Goal: Task Accomplishment & Management: Manage account settings

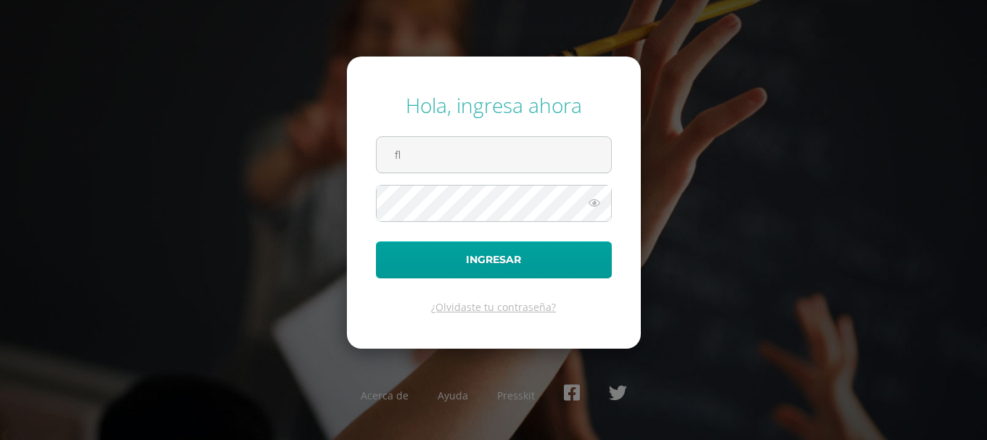
type input "f"
type input "[EMAIL_ADDRESS][DOMAIN_NAME]"
click at [376, 242] on button "Ingresar" at bounding box center [494, 260] width 236 height 37
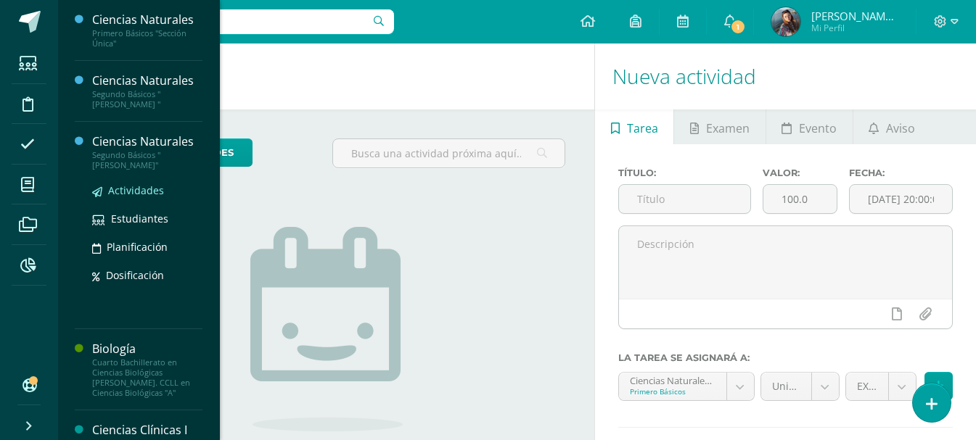
click at [140, 184] on span "Actividades" at bounding box center [136, 191] width 56 height 14
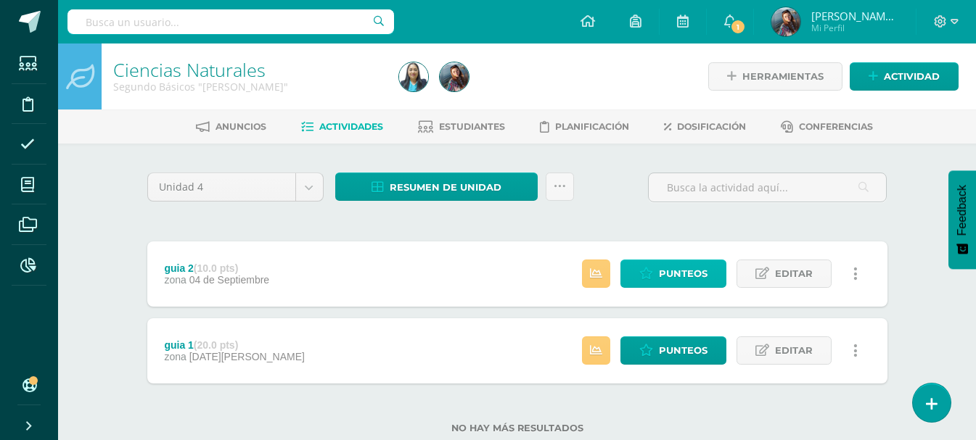
click at [692, 274] on span "Punteos" at bounding box center [683, 274] width 49 height 27
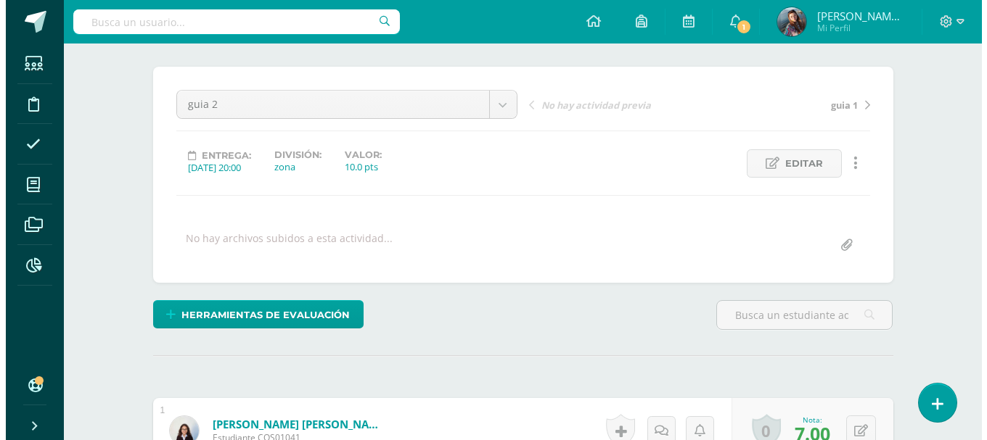
scroll to position [218, 0]
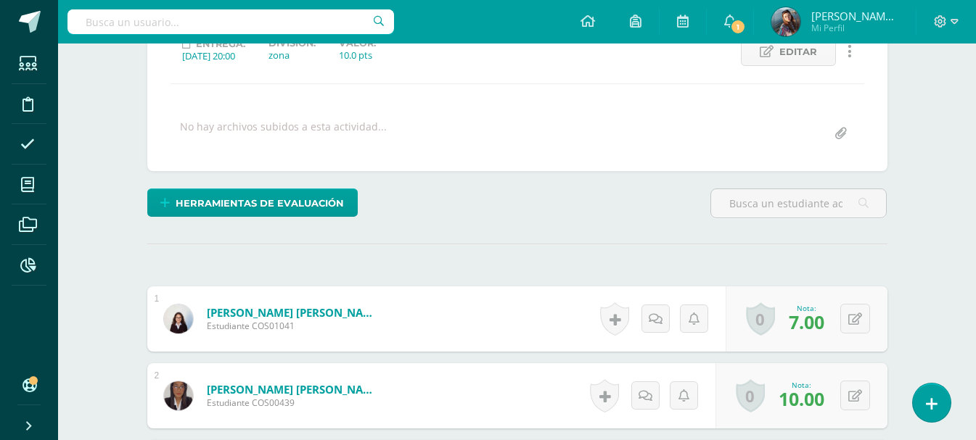
click at [760, 326] on link "0" at bounding box center [760, 319] width 29 height 33
click at [624, 323] on link at bounding box center [614, 319] width 29 height 33
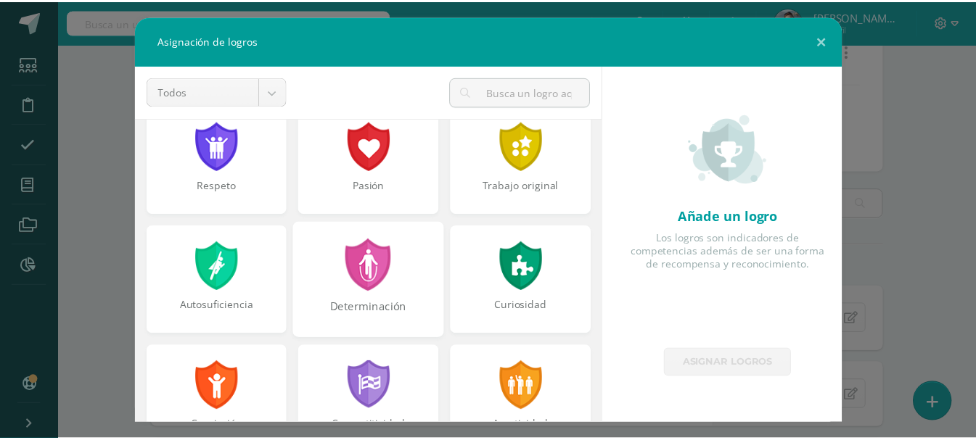
scroll to position [0, 0]
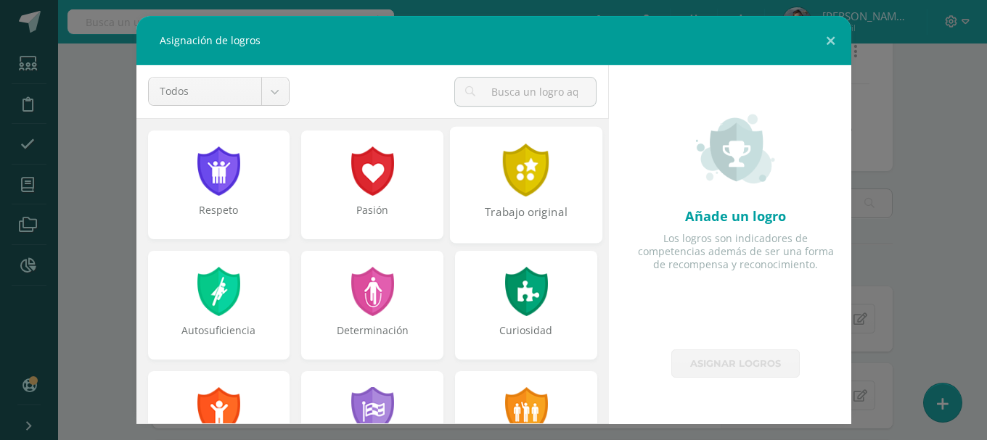
click at [535, 197] on div "Trabajo original" at bounding box center [526, 184] width 152 height 117
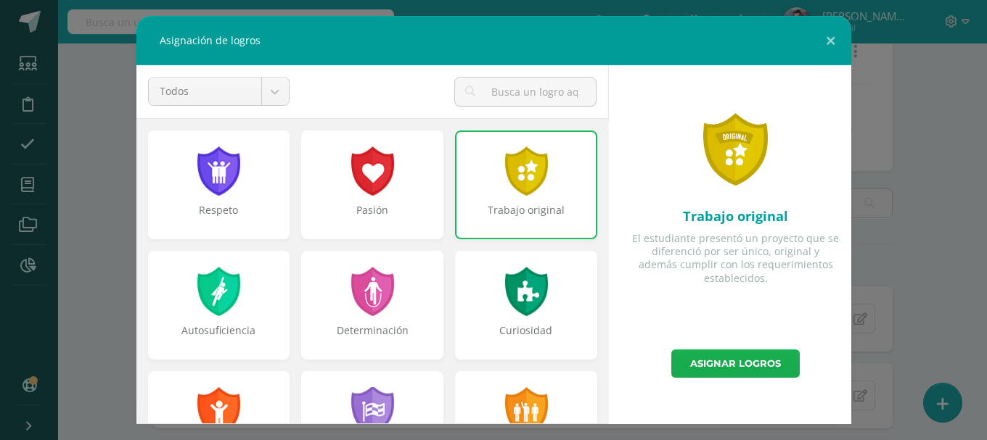
click at [723, 368] on link "Asignar logros" at bounding box center [735, 364] width 128 height 28
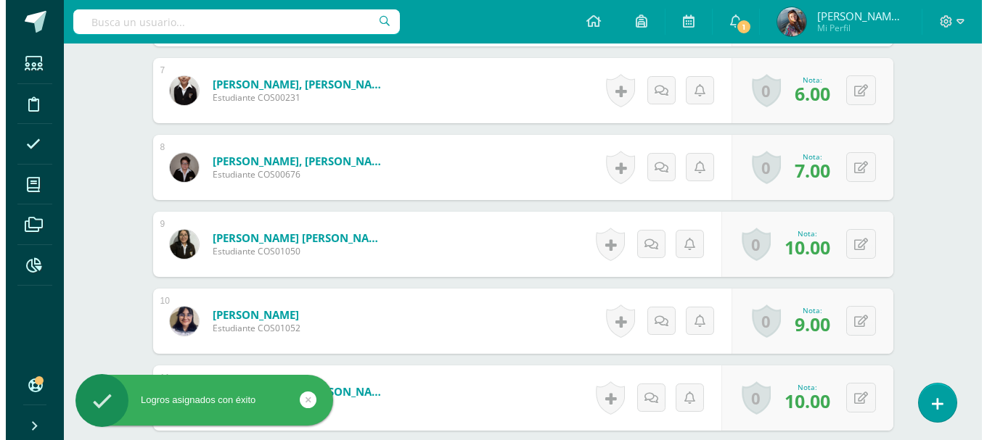
scroll to position [798, 0]
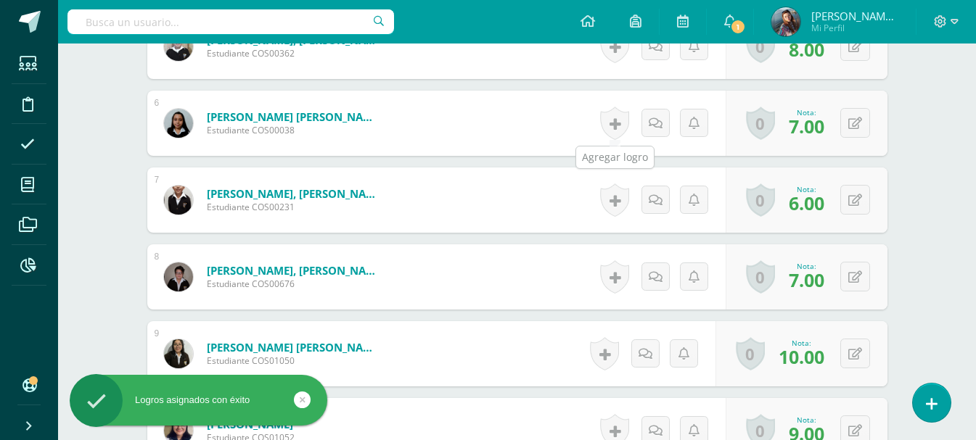
click at [616, 128] on link at bounding box center [614, 123] width 29 height 33
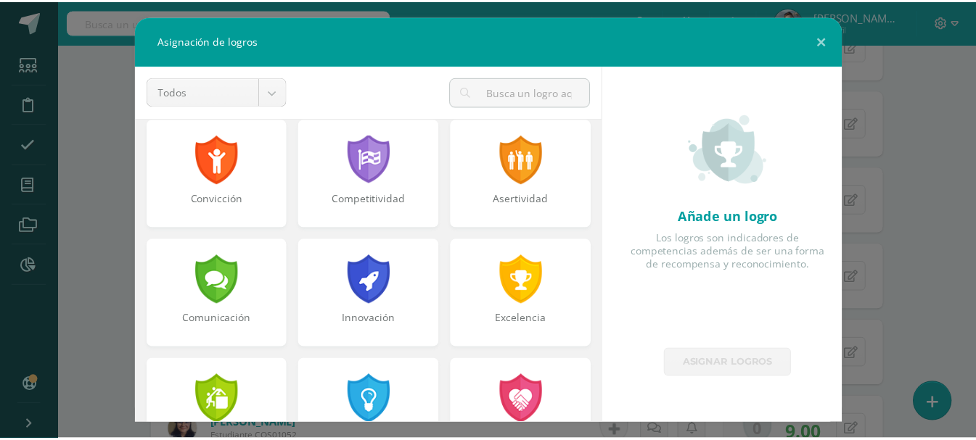
scroll to position [290, 0]
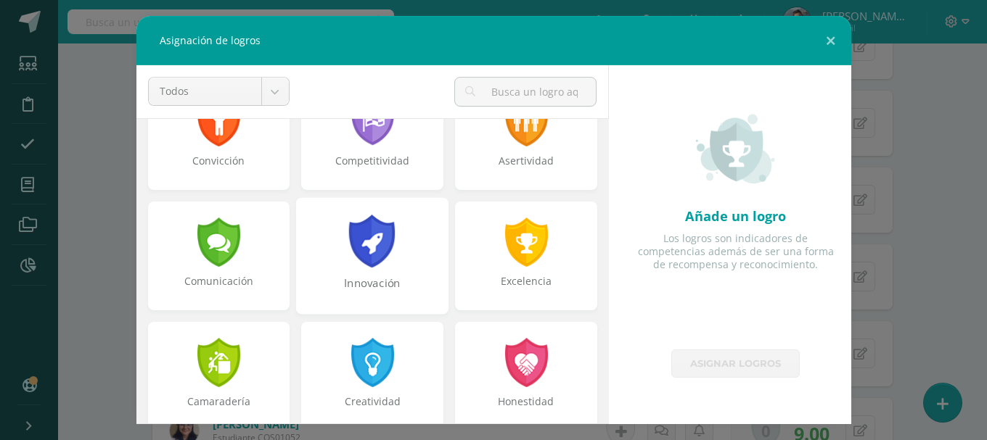
click at [350, 249] on div at bounding box center [373, 241] width 50 height 53
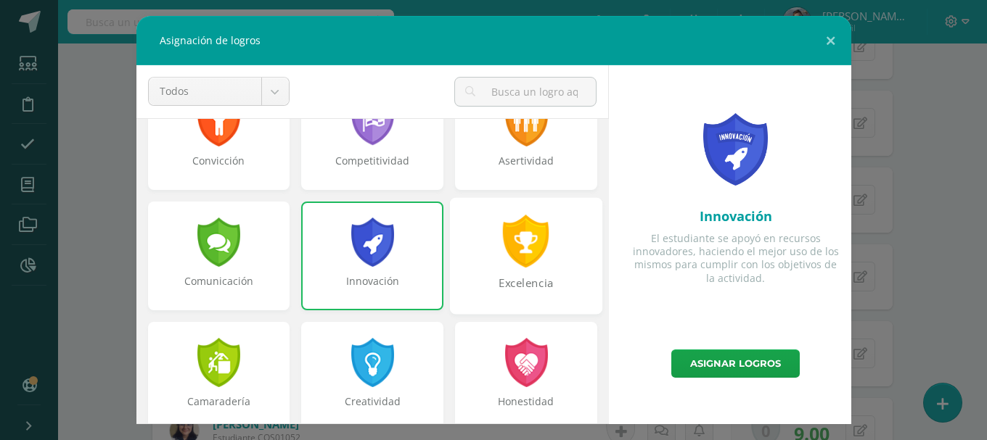
click at [513, 271] on div "Excelencia" at bounding box center [526, 255] width 152 height 117
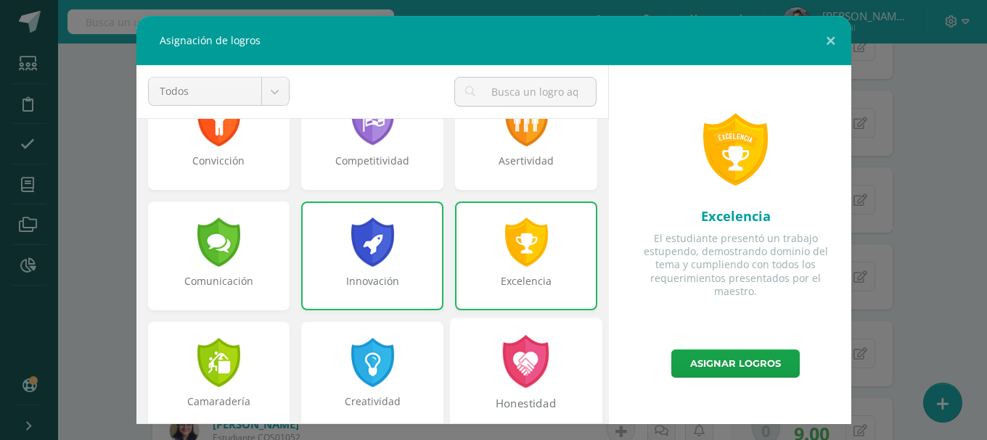
click at [554, 379] on div "Honestidad" at bounding box center [526, 376] width 152 height 117
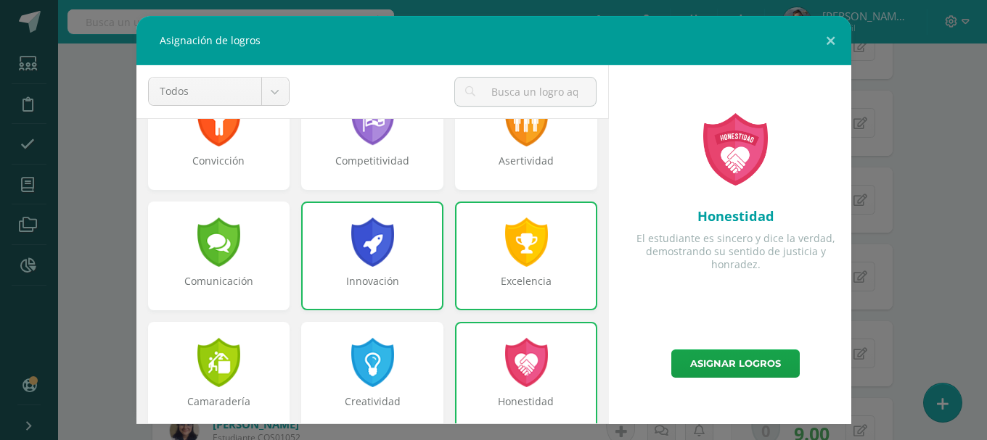
click at [533, 280] on div "Excelencia" at bounding box center [525, 288] width 139 height 29
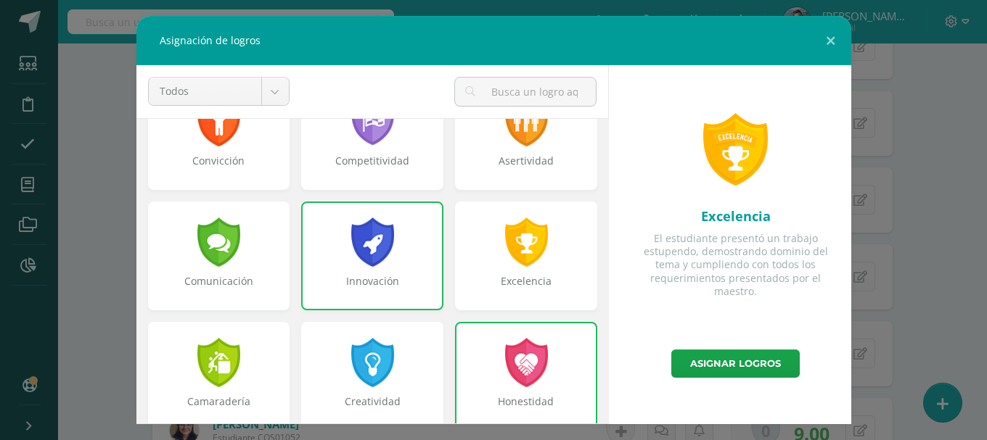
click at [384, 263] on div at bounding box center [372, 242] width 46 height 49
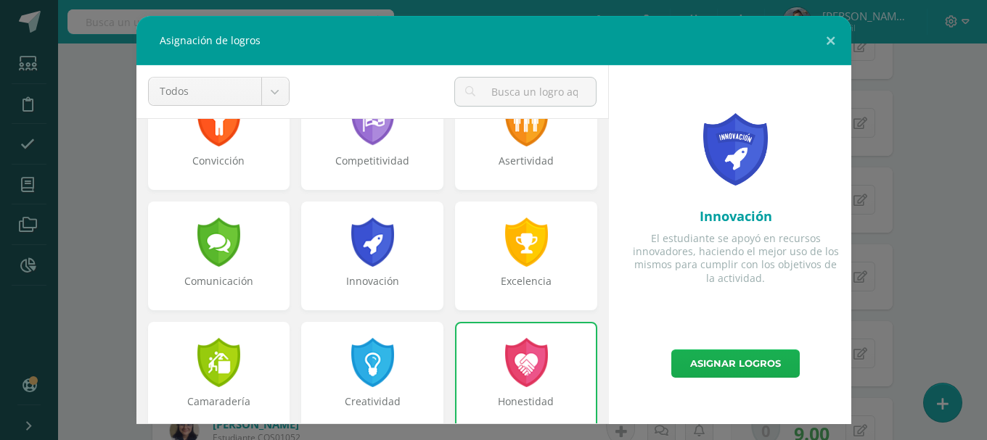
click at [773, 363] on link "Asignar logros" at bounding box center [735, 364] width 128 height 28
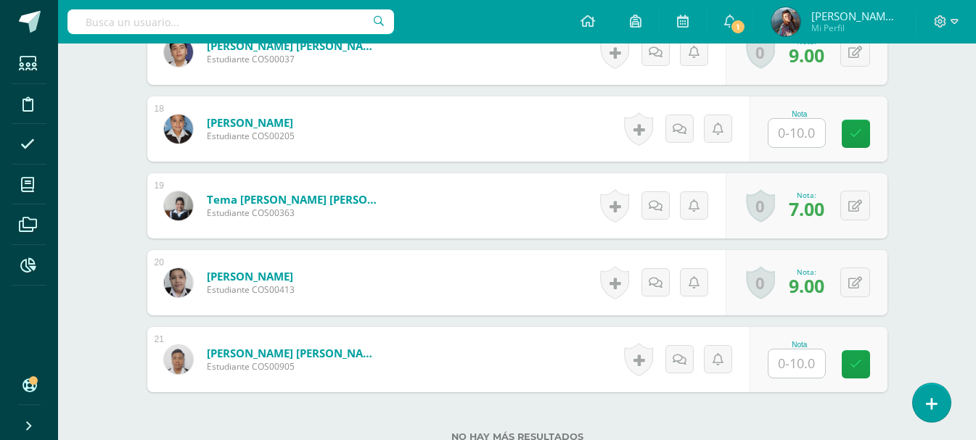
scroll to position [1742, 0]
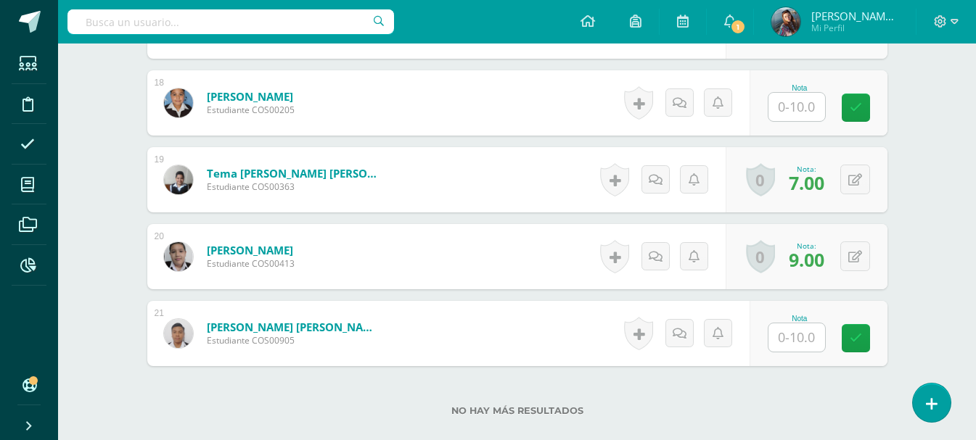
click at [807, 340] on input "text" at bounding box center [796, 338] width 57 height 28
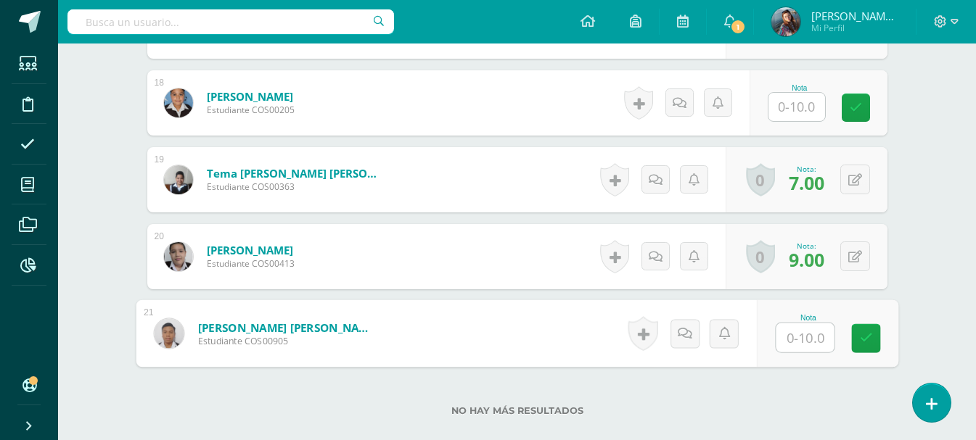
type input "0"
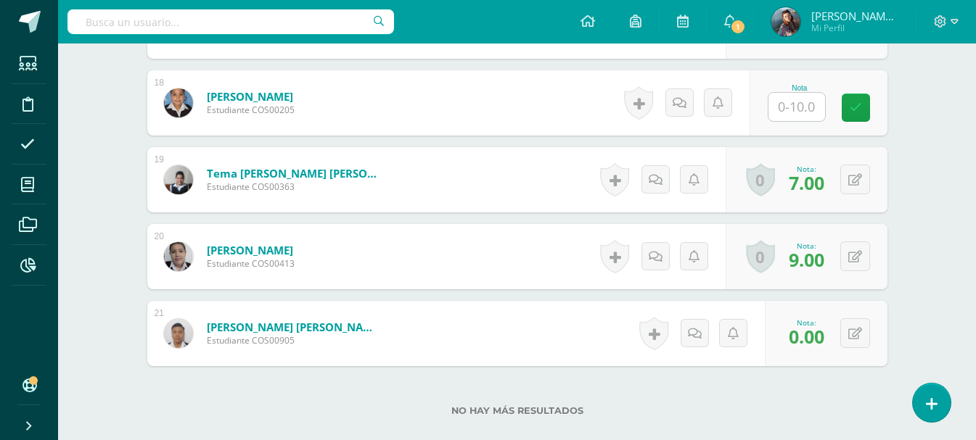
click at [817, 104] on input "text" at bounding box center [796, 107] width 57 height 28
type input "6"
click at [817, 104] on span "6.00" at bounding box center [807, 106] width 36 height 25
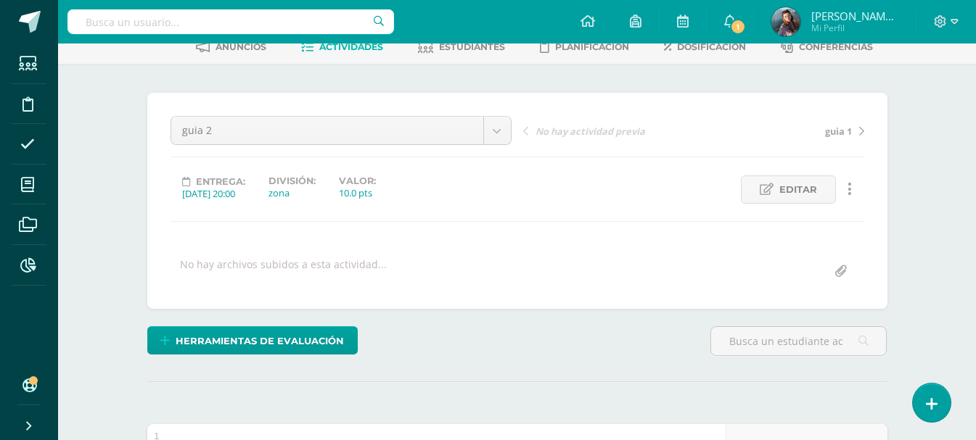
scroll to position [0, 0]
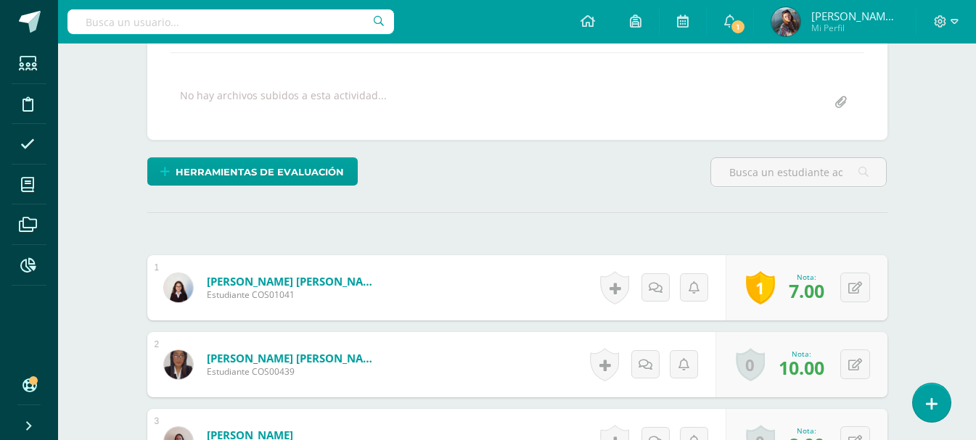
scroll to position [363, 0]
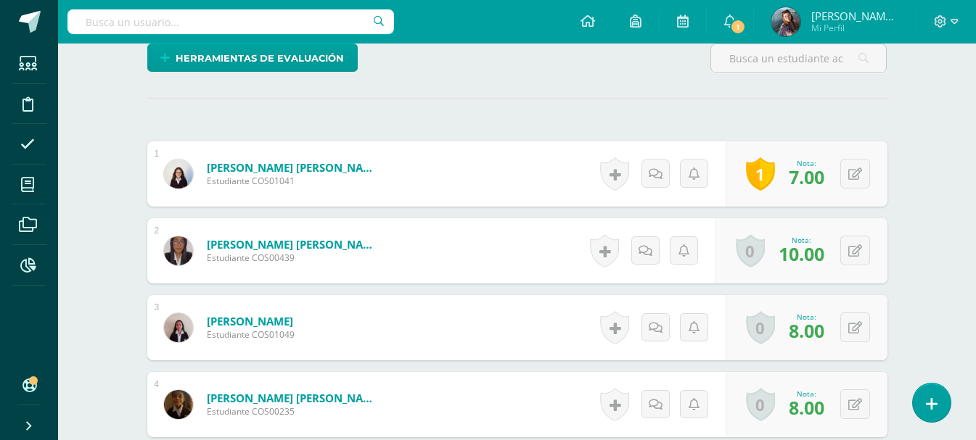
drag, startPoint x: 884, startPoint y: 161, endPoint x: 874, endPoint y: 165, distance: 11.1
click at [882, 162] on div "1 Keily Jeraldine ganó el logro: Trabajo original Asignado por Mónica 11 de Sep…" at bounding box center [807, 174] width 162 height 65
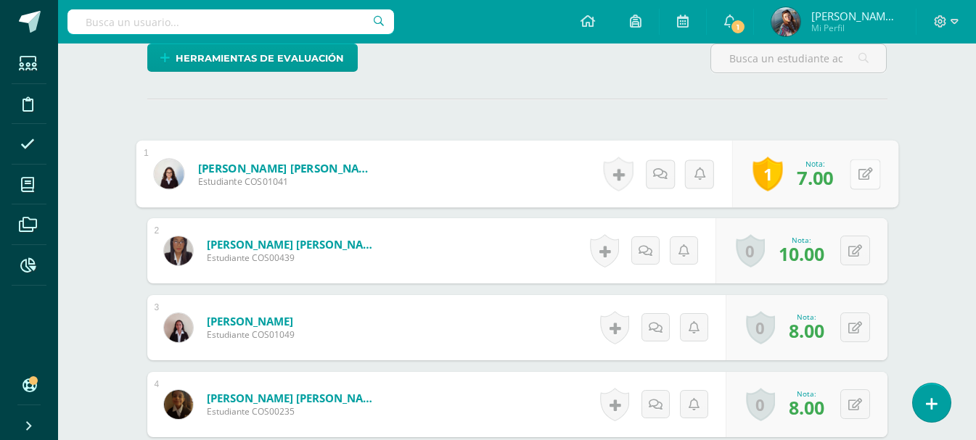
click at [866, 164] on button at bounding box center [865, 174] width 30 height 30
type input "1"
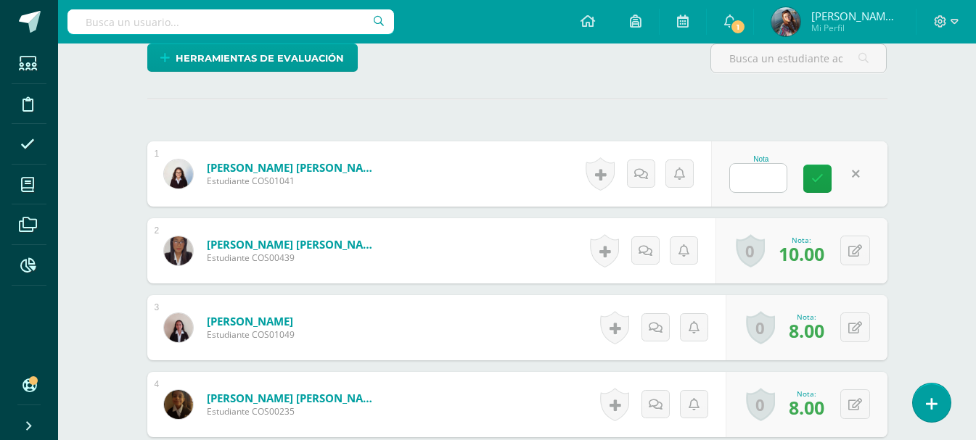
click at [874, 172] on div "Nota" at bounding box center [799, 174] width 176 height 65
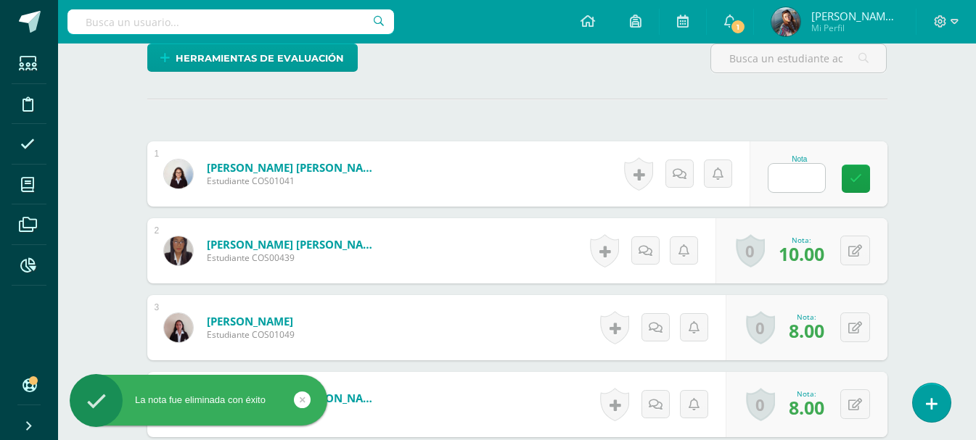
click at [805, 170] on input "text" at bounding box center [796, 178] width 57 height 28
type input "7"
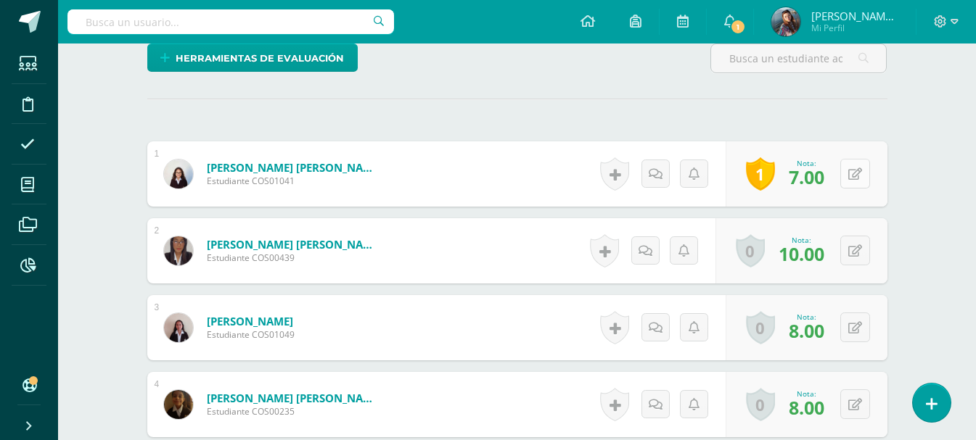
click at [842, 170] on div "1 Keily Jeraldine ganó el logro: Trabajo original Asignado por Mónica 11 de Sep…" at bounding box center [807, 174] width 162 height 65
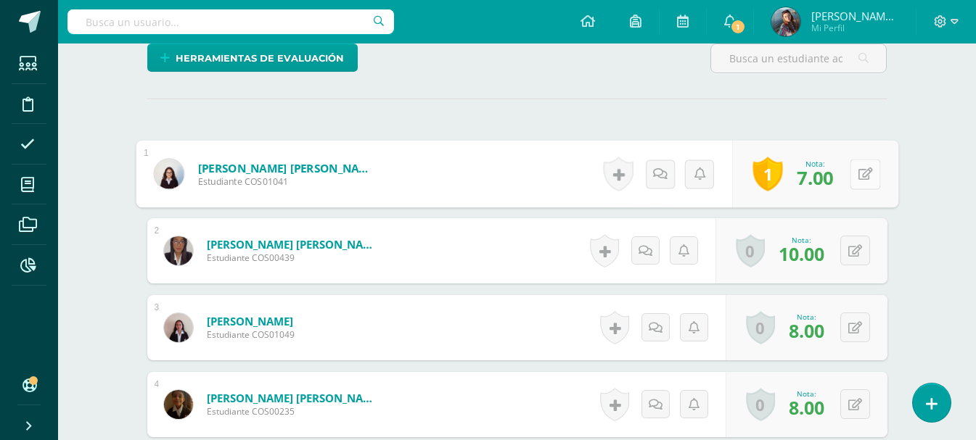
click at [865, 184] on button at bounding box center [865, 174] width 30 height 30
type input "8"
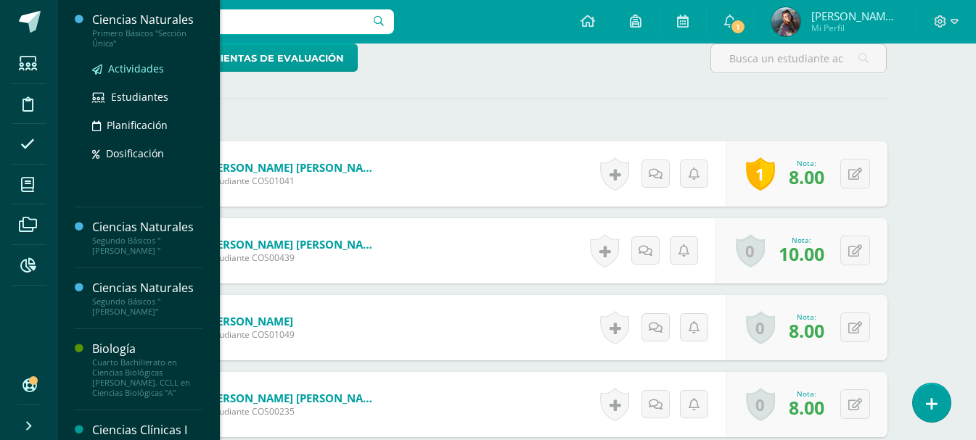
click at [116, 66] on span "Actividades" at bounding box center [136, 69] width 56 height 14
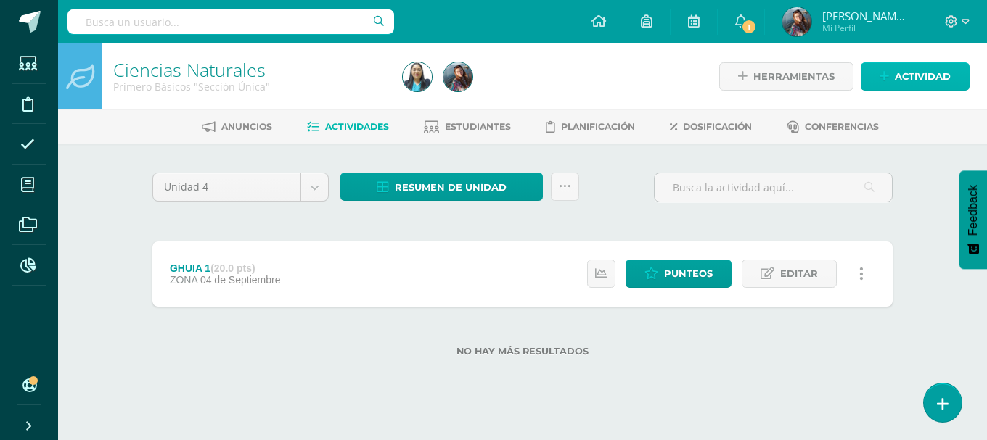
click at [891, 74] on link "Actividad" at bounding box center [915, 76] width 109 height 28
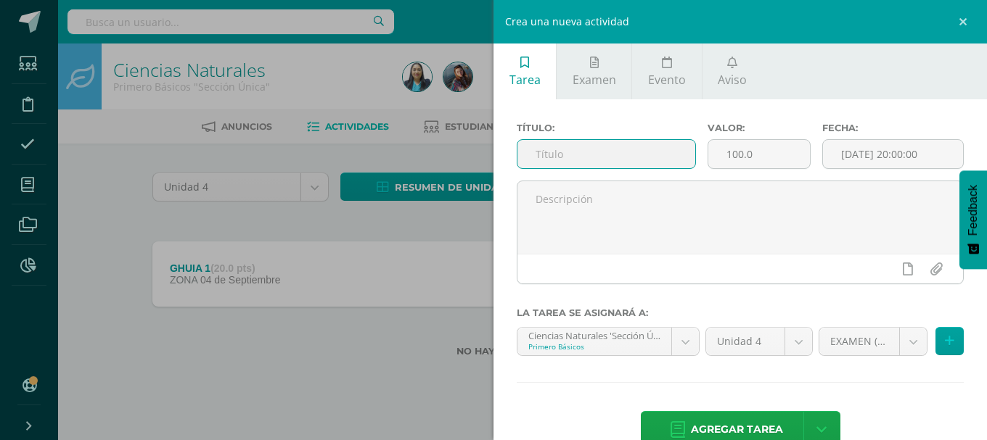
click at [629, 157] on input "text" at bounding box center [606, 154] width 178 height 28
type input "guia 2"
click at [772, 155] on input "100.0" at bounding box center [759, 154] width 102 height 28
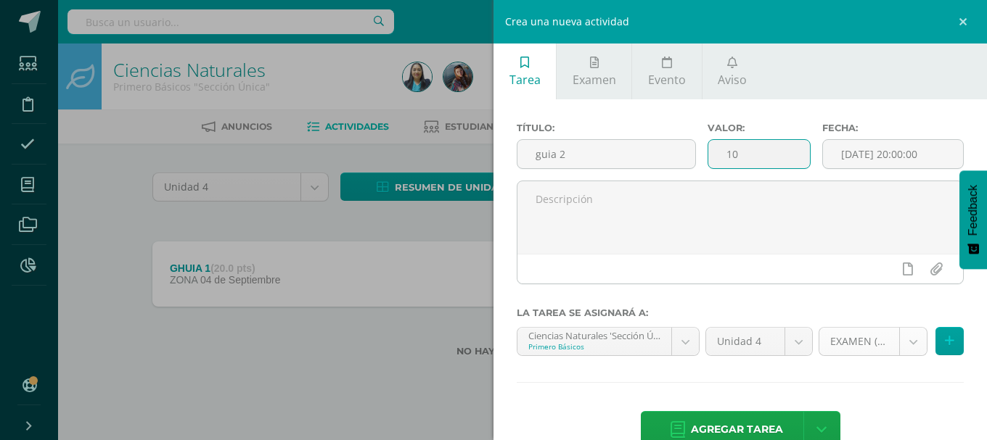
type input "10"
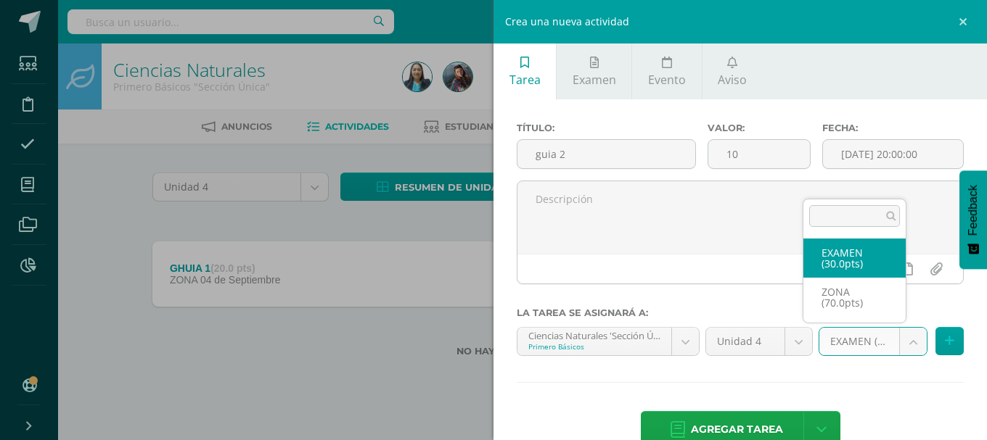
click at [877, 345] on body "Estudiantes Disciplina Asistencia Mis cursos Archivos Reportes Soporte Ayuda Re…" at bounding box center [493, 201] width 987 height 403
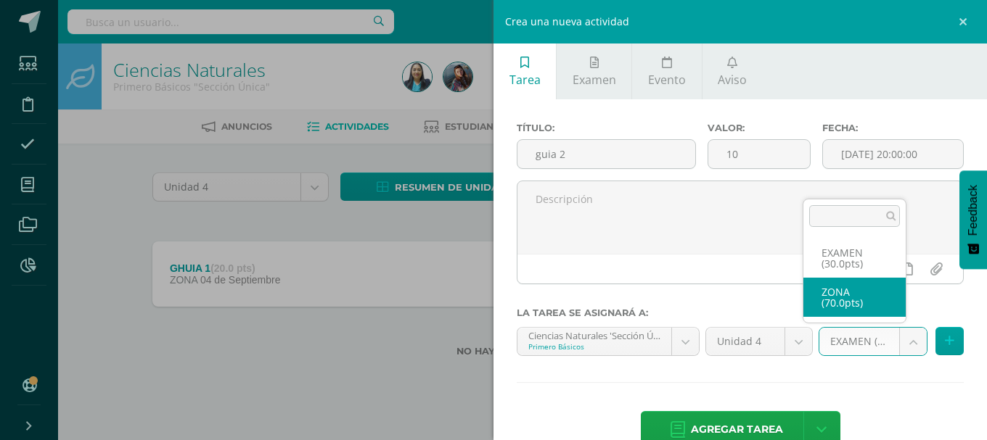
select select "123806"
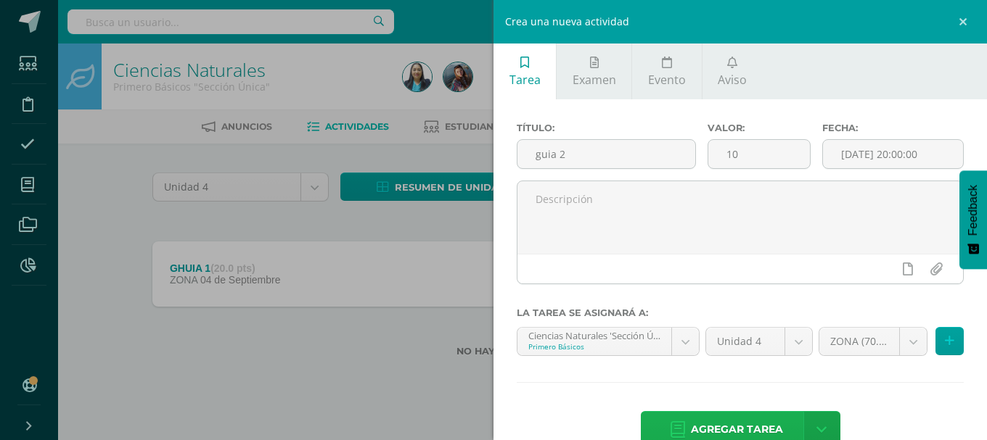
click at [772, 419] on span "Agregar tarea" at bounding box center [737, 430] width 92 height 36
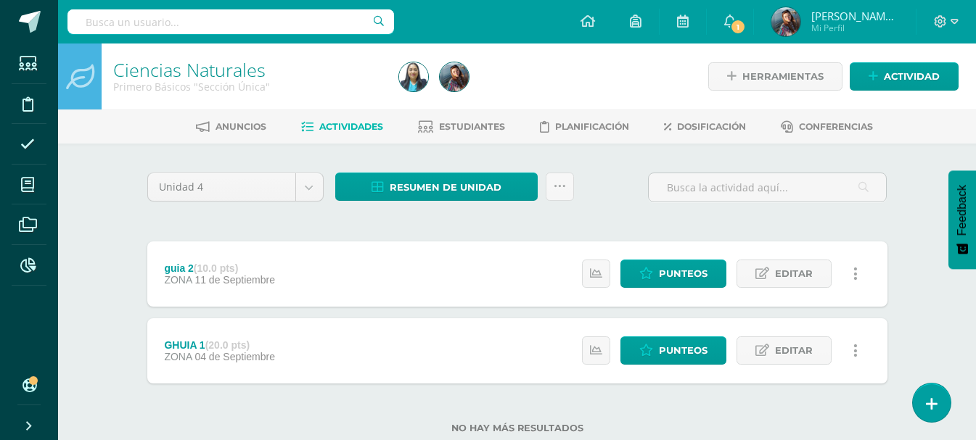
scroll to position [40, 0]
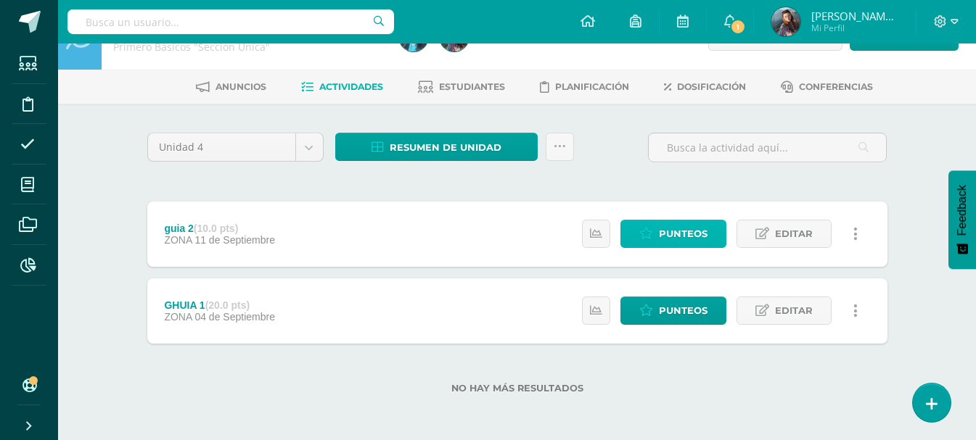
click at [694, 225] on span "Punteos" at bounding box center [683, 234] width 49 height 27
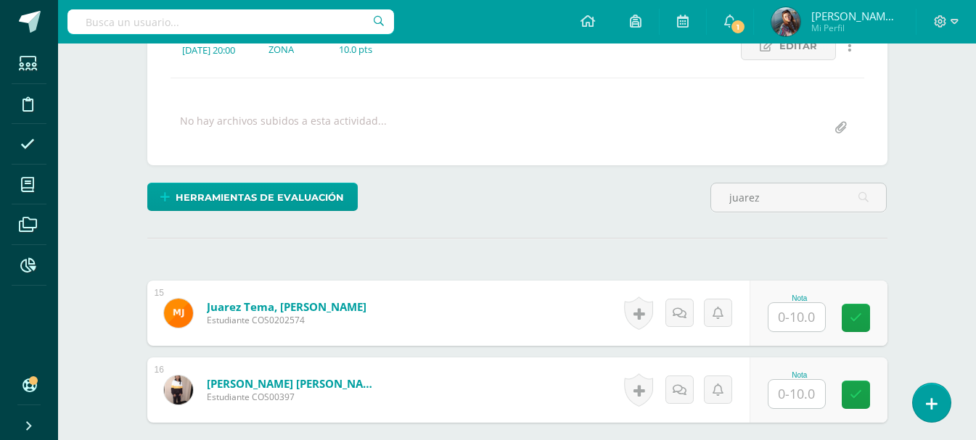
scroll to position [296, 0]
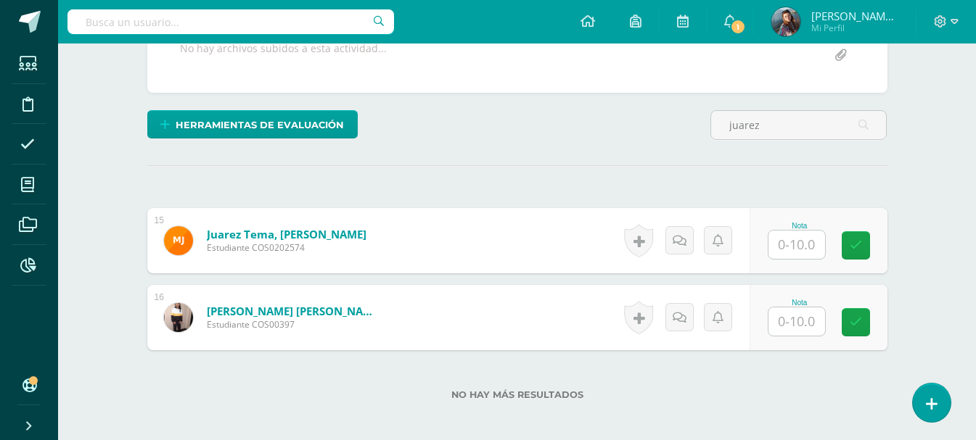
type input "juarez"
click at [798, 236] on input "text" at bounding box center [796, 245] width 57 height 28
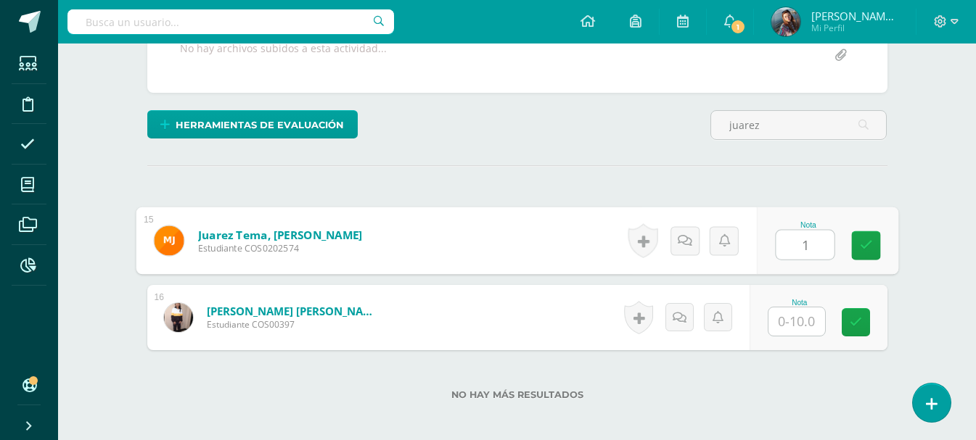
type input "10"
click at [878, 244] on link at bounding box center [865, 245] width 29 height 29
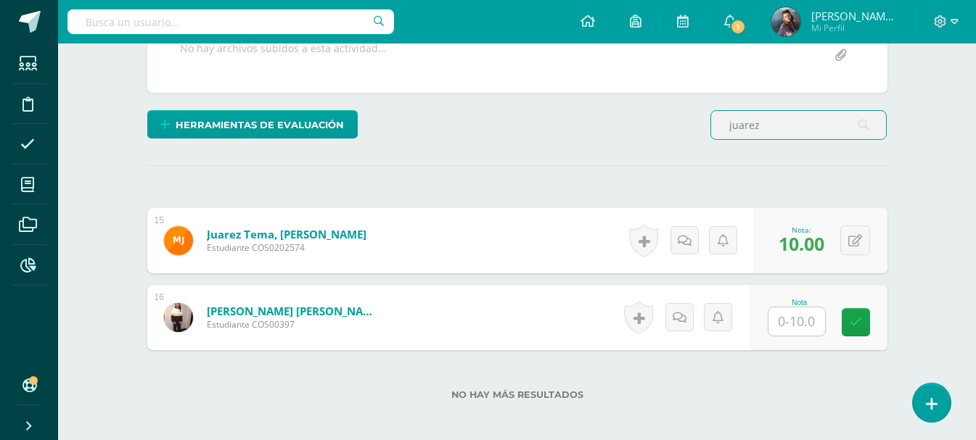
drag, startPoint x: 795, startPoint y: 116, endPoint x: 632, endPoint y: 137, distance: 163.9
click at [632, 137] on div "Herramientas de evaluación Lista de cotejo Escala de valoración Puntos Extra Su…" at bounding box center [518, 130] width 752 height 41
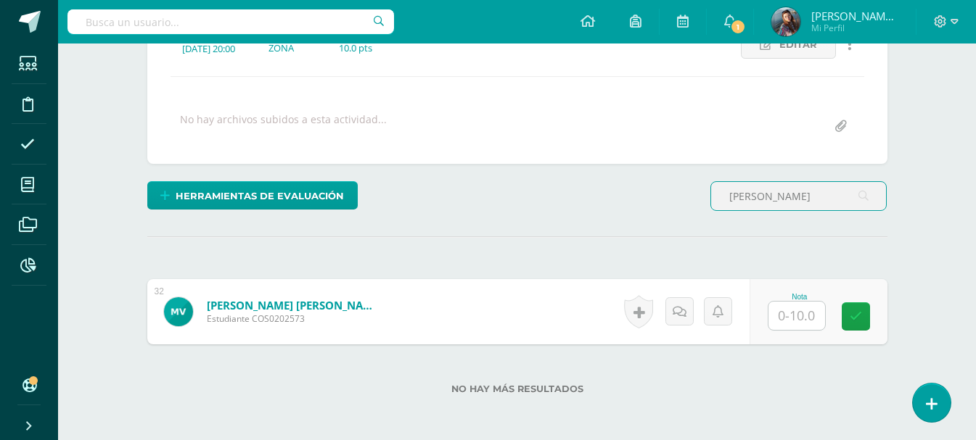
scroll to position [295, 0]
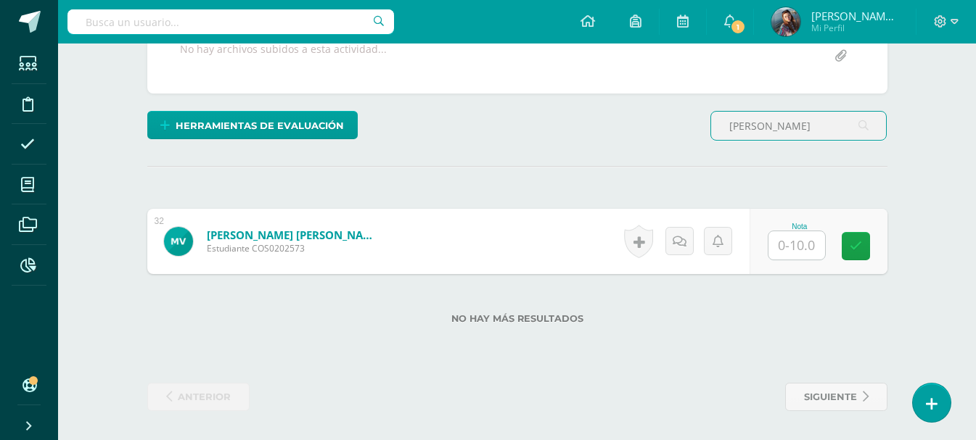
type input "[PERSON_NAME]"
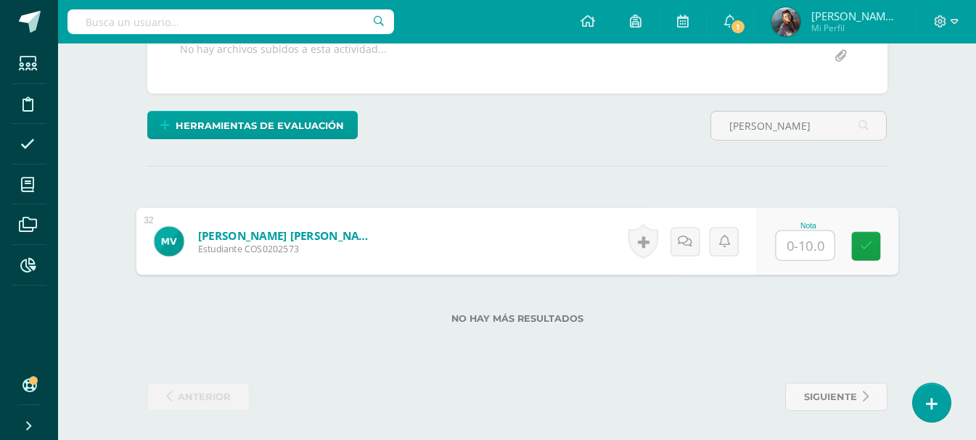
click at [804, 237] on input "text" at bounding box center [805, 245] width 58 height 29
type input "10"
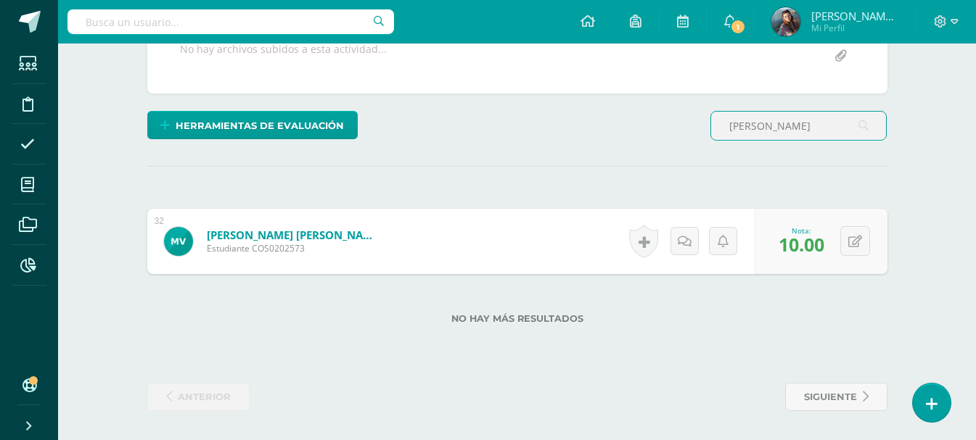
drag, startPoint x: 804, startPoint y: 125, endPoint x: 590, endPoint y: 109, distance: 214.7
click at [590, 109] on div "¿Estás seguro que quieres eliminar esta actividad? Esto borrará la actividad y …" at bounding box center [518, 144] width 752 height 534
type input "duar"
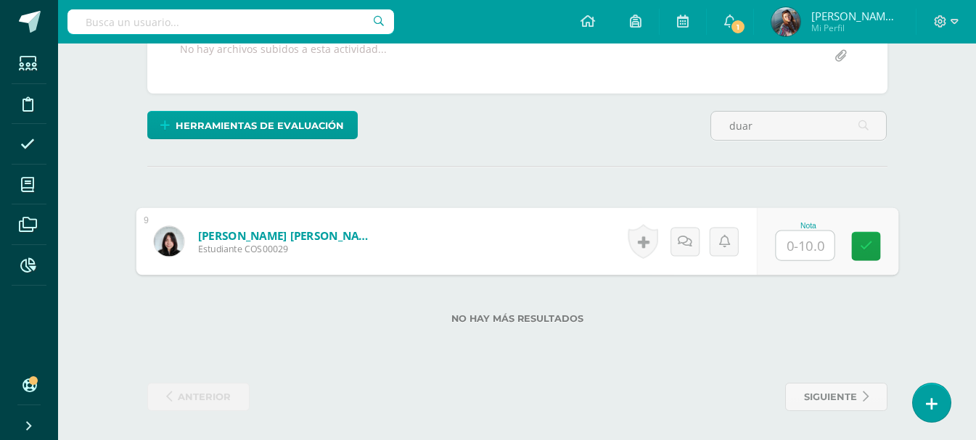
click at [797, 251] on input "text" at bounding box center [805, 245] width 58 height 29
type input "8"
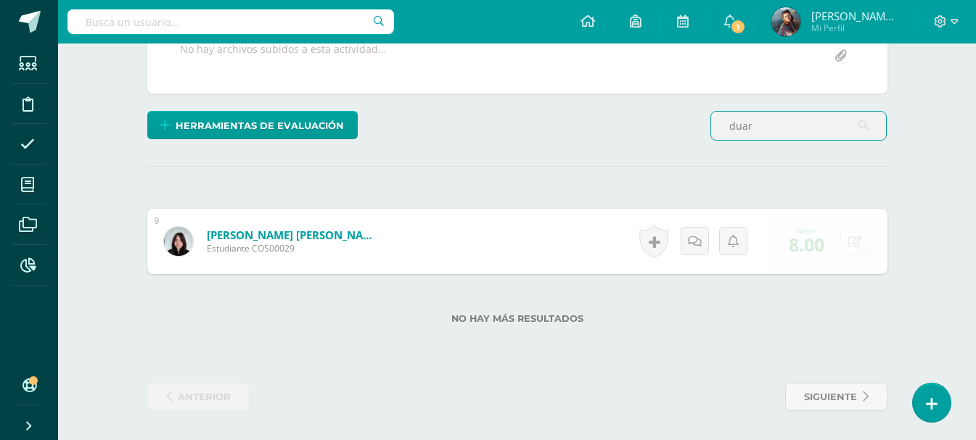
drag, startPoint x: 808, startPoint y: 117, endPoint x: 681, endPoint y: 128, distance: 127.5
click at [681, 128] on div "Herramientas de evaluación Lista de cotejo Escala de valoración Puntos Extra Su…" at bounding box center [518, 131] width 752 height 41
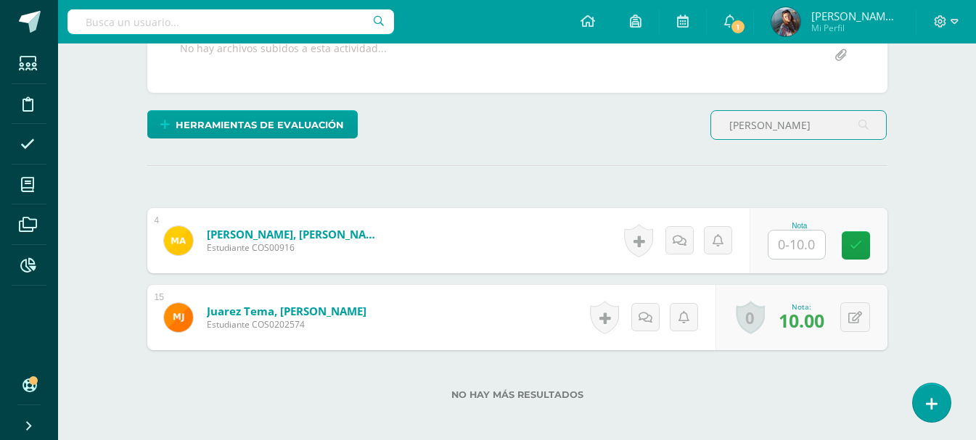
scroll to position [297, 0]
type input "[PERSON_NAME]"
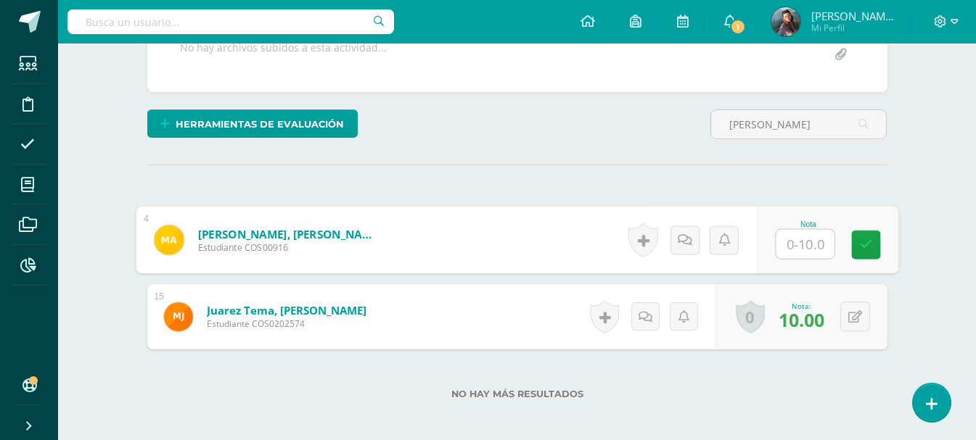
click at [788, 242] on input "text" at bounding box center [805, 244] width 58 height 29
type input "8"
click at [864, 250] on icon at bounding box center [865, 245] width 13 height 12
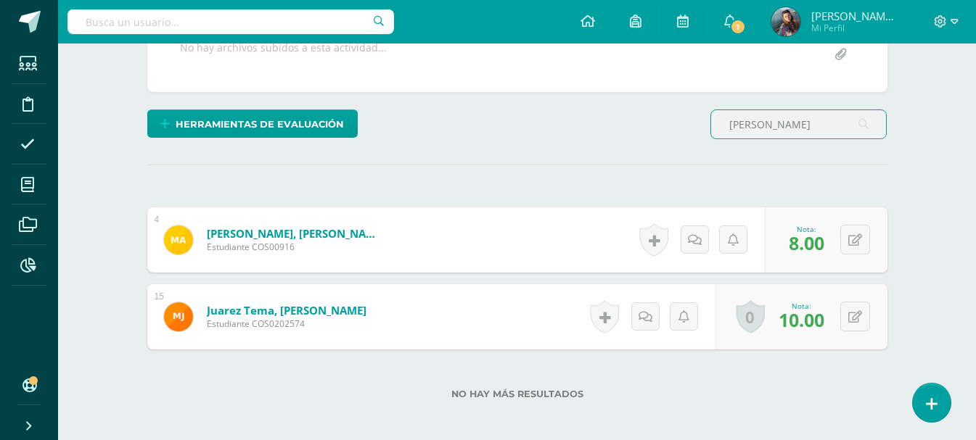
drag, startPoint x: 792, startPoint y: 115, endPoint x: 652, endPoint y: 131, distance: 141.0
click at [652, 131] on div "Herramientas de evaluación Lista de cotejo Escala de valoración Puntos Extra Su…" at bounding box center [518, 130] width 752 height 41
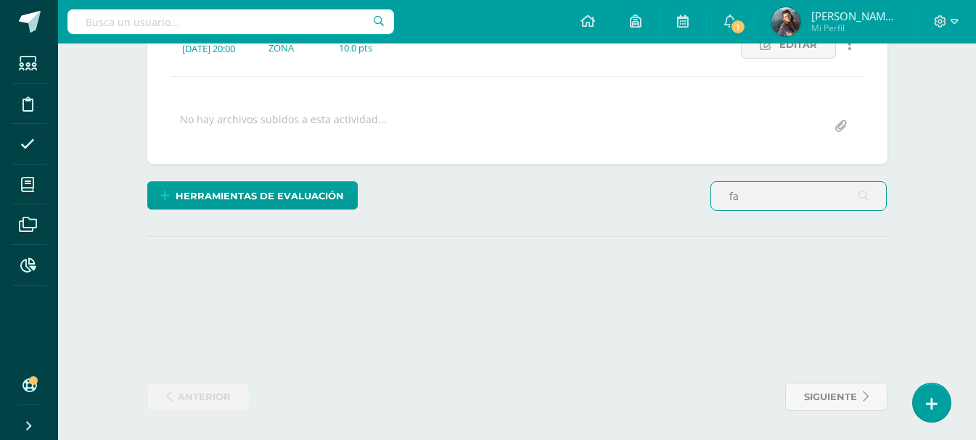
type input "f"
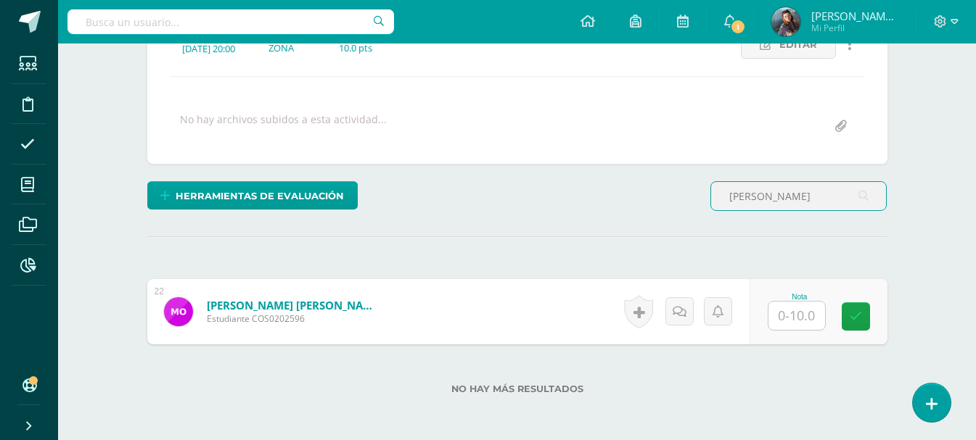
scroll to position [295, 0]
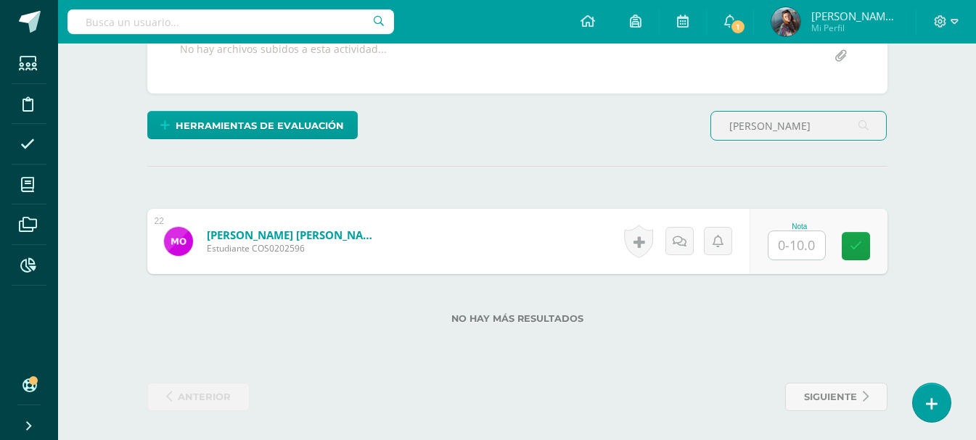
type input "[PERSON_NAME]"
click at [800, 228] on div "Nota" at bounding box center [800, 227] width 64 height 8
click at [807, 245] on input "text" at bounding box center [796, 245] width 57 height 28
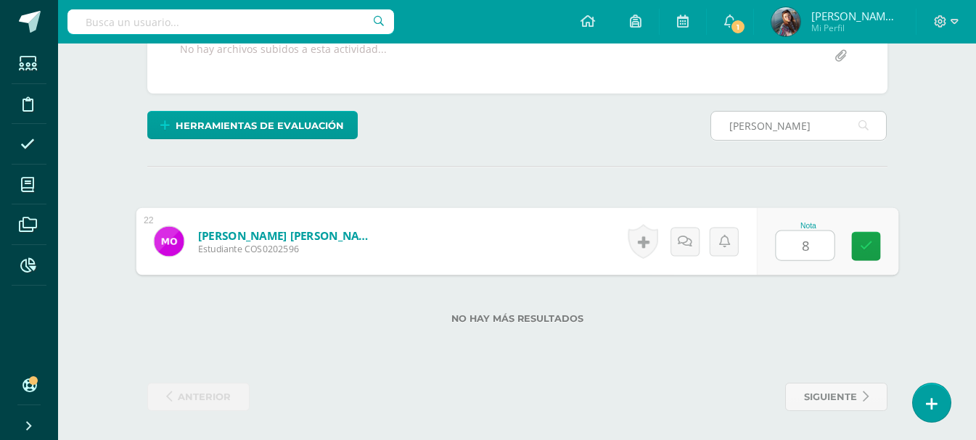
type input "8"
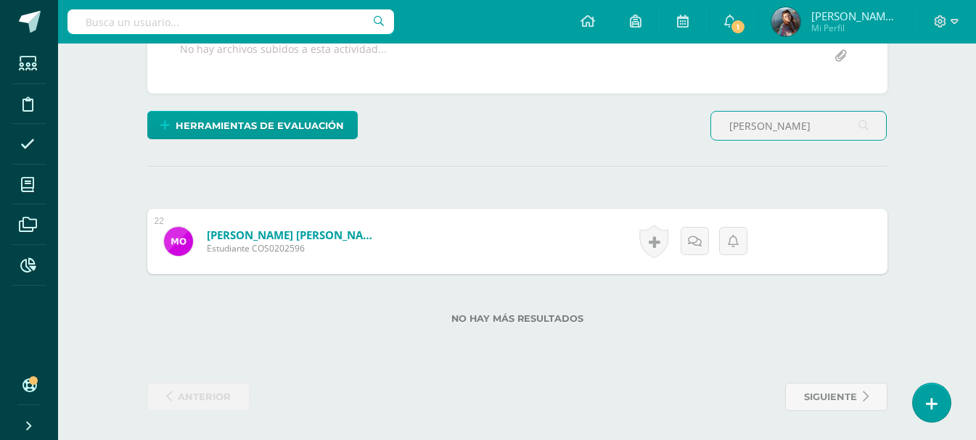
drag, startPoint x: 771, startPoint y: 129, endPoint x: 673, endPoint y: 122, distance: 98.2
click at [673, 122] on div "Herramientas de evaluación Lista de cotejo Escala de valoración Puntos Extra Su…" at bounding box center [518, 131] width 752 height 41
type input "[PERSON_NAME]"
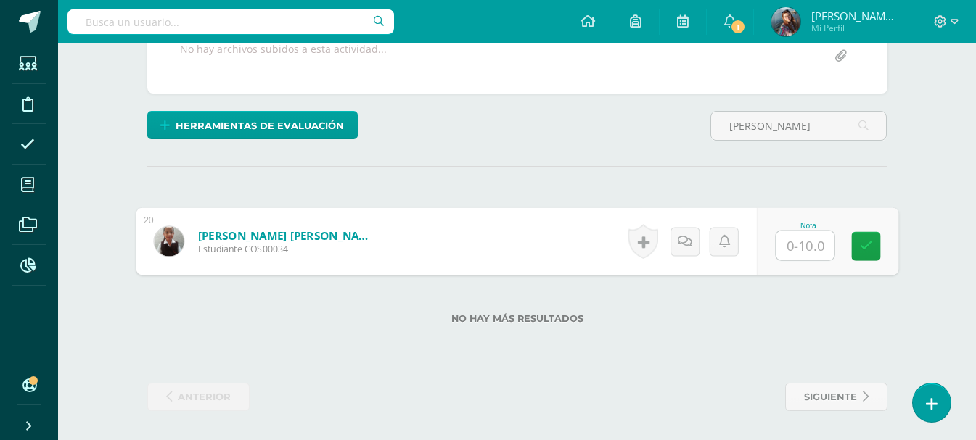
click at [790, 238] on input "text" at bounding box center [805, 245] width 58 height 29
type input "10"
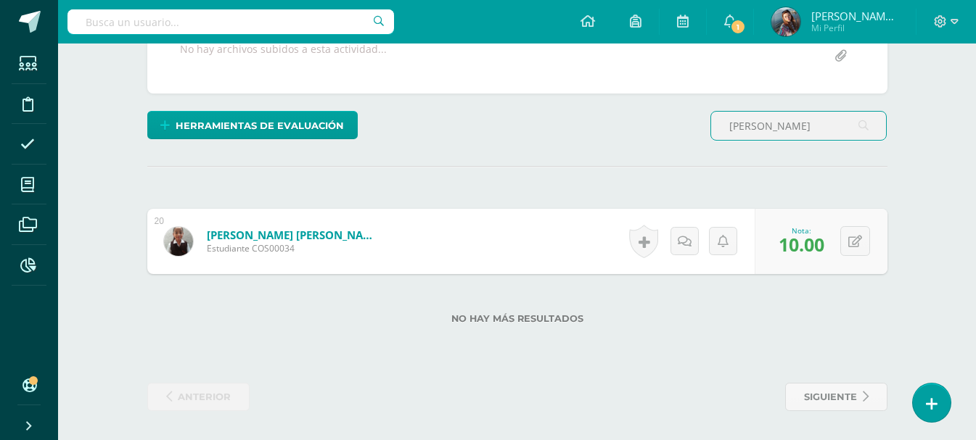
drag, startPoint x: 795, startPoint y: 115, endPoint x: 647, endPoint y: 132, distance: 149.0
click at [647, 132] on div "Herramientas de evaluación Lista de cotejo Escala de valoración Puntos Extra Su…" at bounding box center [518, 131] width 752 height 41
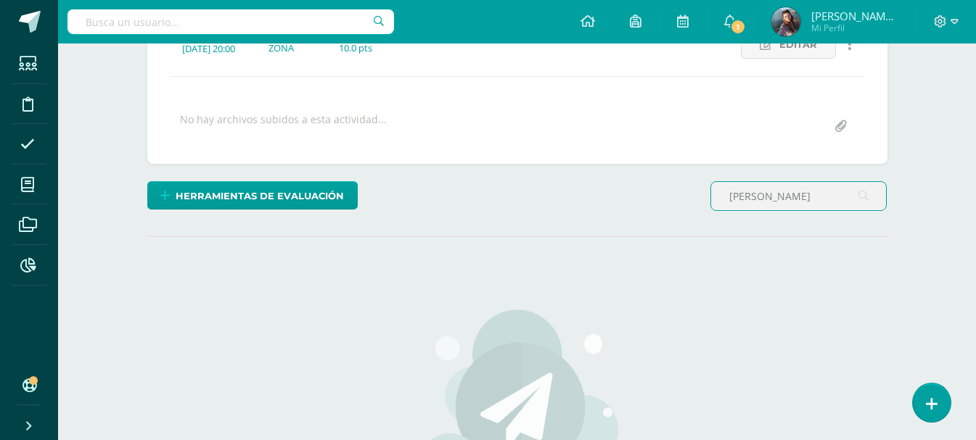
scroll to position [298, 0]
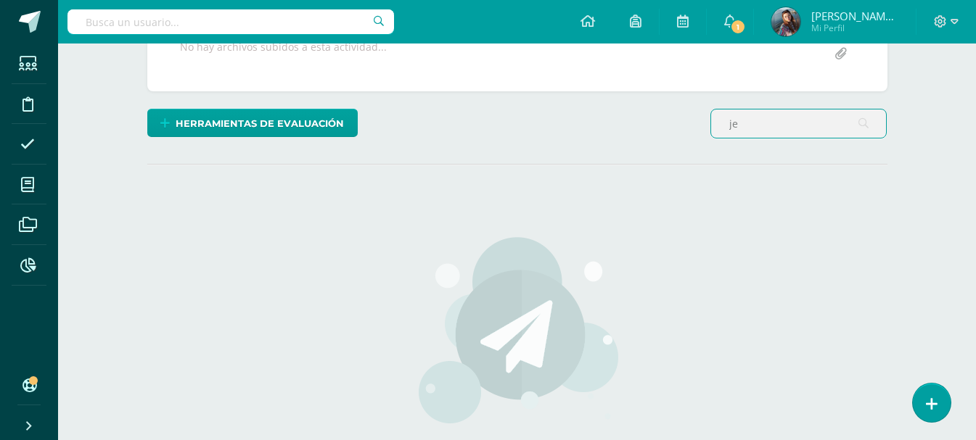
type input "j"
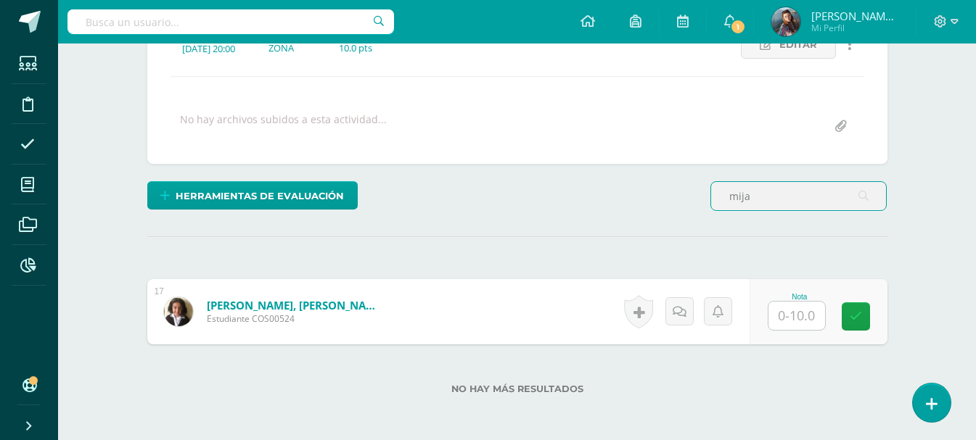
scroll to position [295, 0]
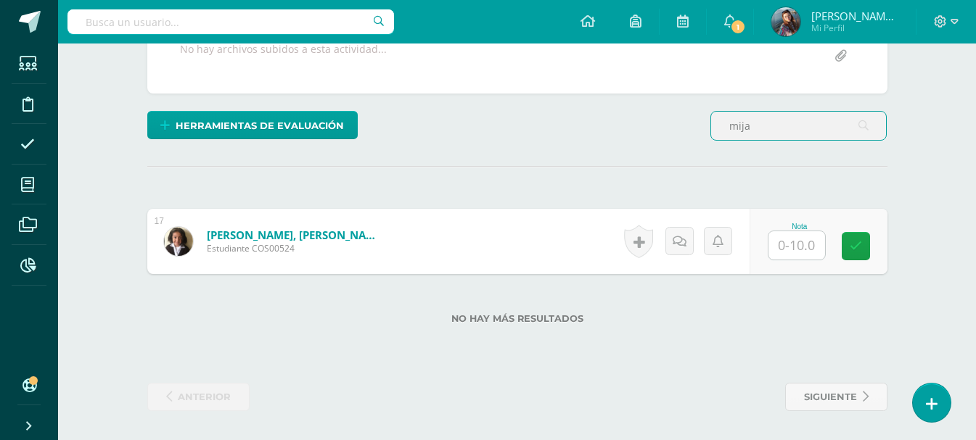
type input "mija"
click at [816, 246] on input "text" at bounding box center [796, 245] width 57 height 28
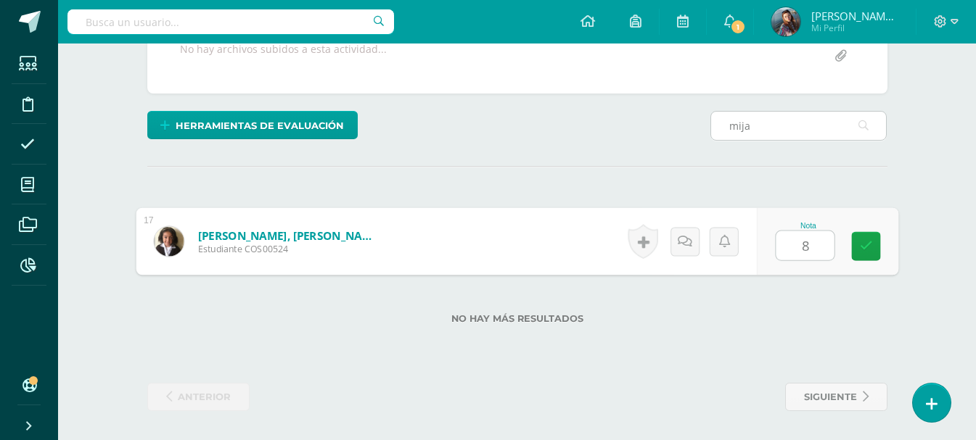
type input "8"
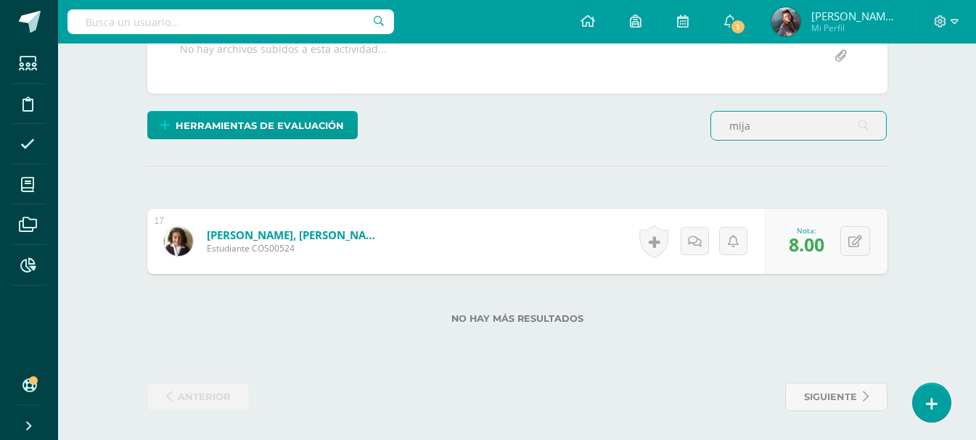
drag, startPoint x: 768, startPoint y: 117, endPoint x: 638, endPoint y: 147, distance: 133.3
click at [638, 147] on div "Herramientas de evaluación Lista de cotejo Escala de valoración Puntos Extra Su…" at bounding box center [518, 131] width 752 height 41
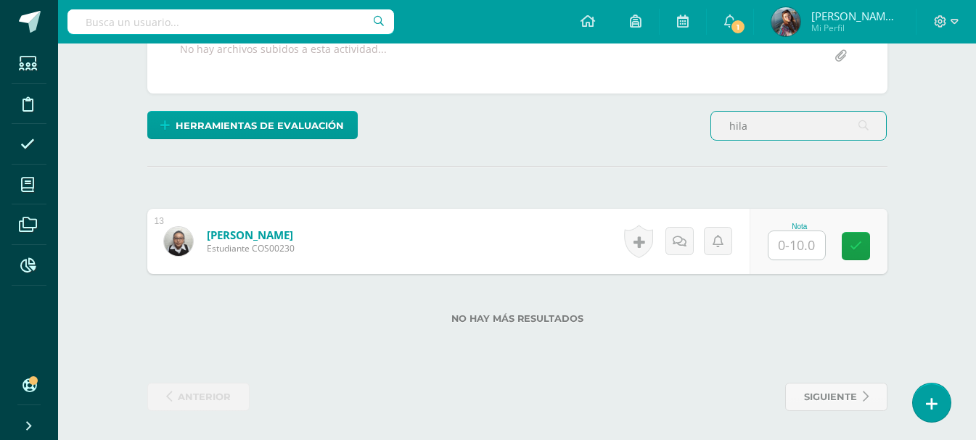
type input "hila"
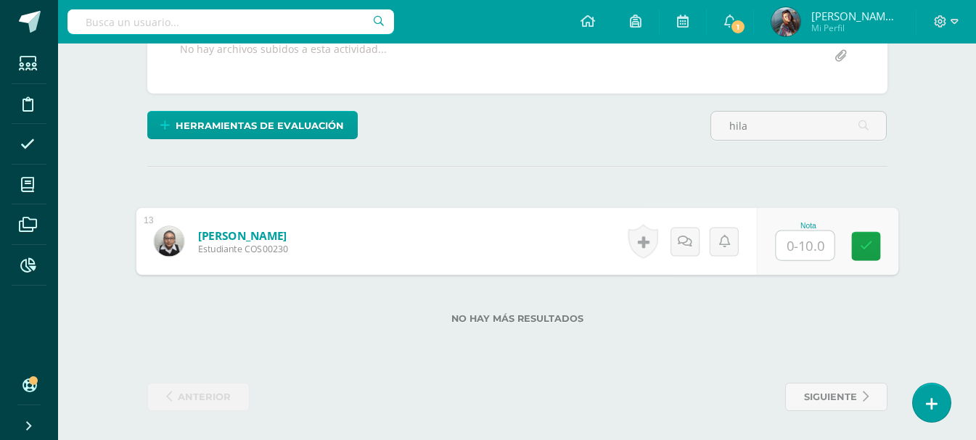
click at [816, 239] on input "text" at bounding box center [805, 245] width 58 height 29
type input "8"
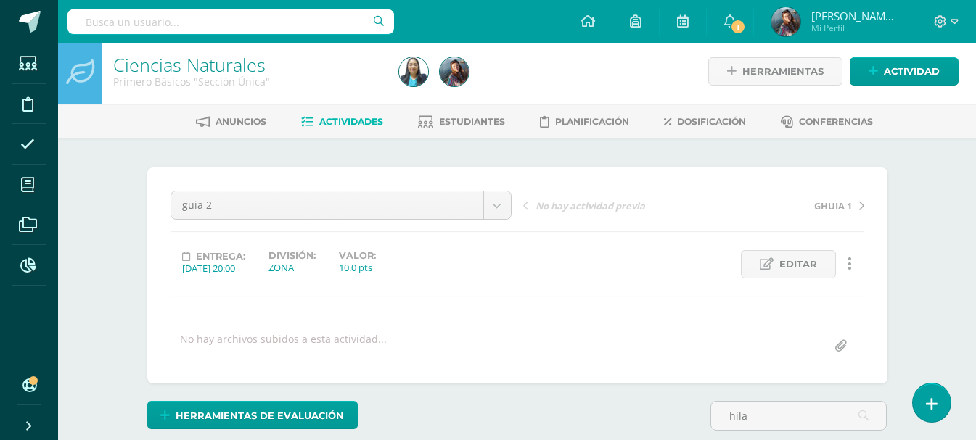
scroll to position [0, 0]
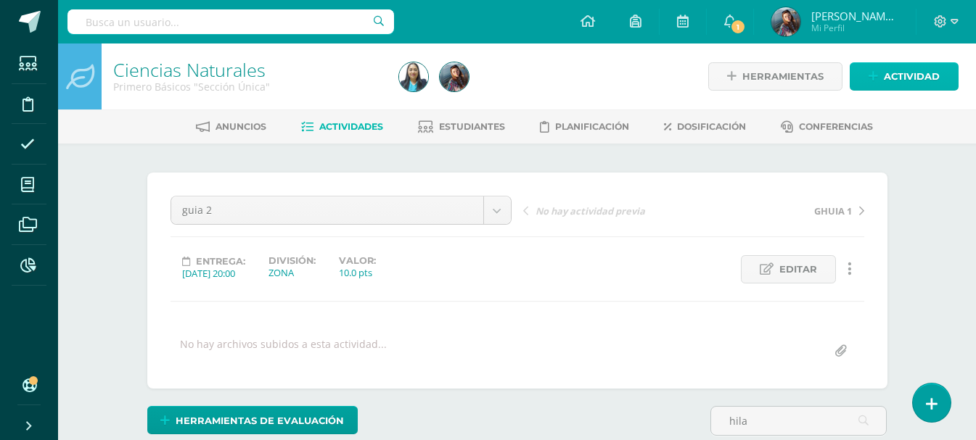
click at [884, 73] on span "Actividad" at bounding box center [912, 76] width 56 height 27
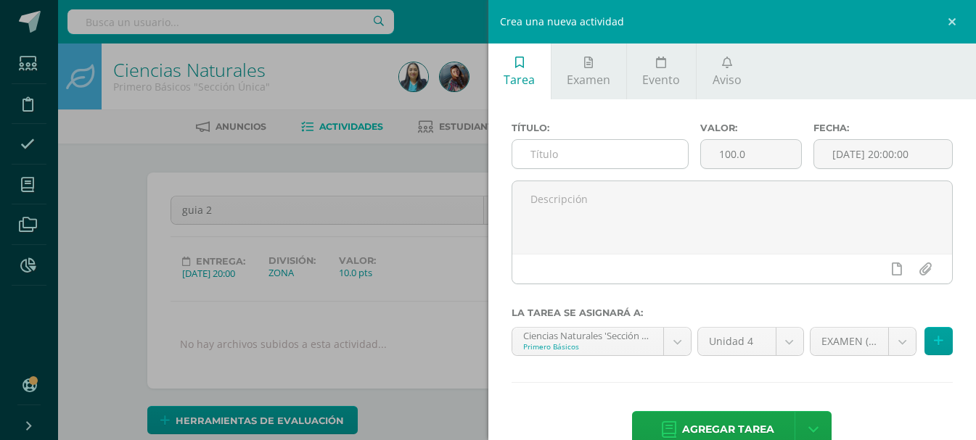
click at [560, 157] on input "text" at bounding box center [600, 154] width 176 height 28
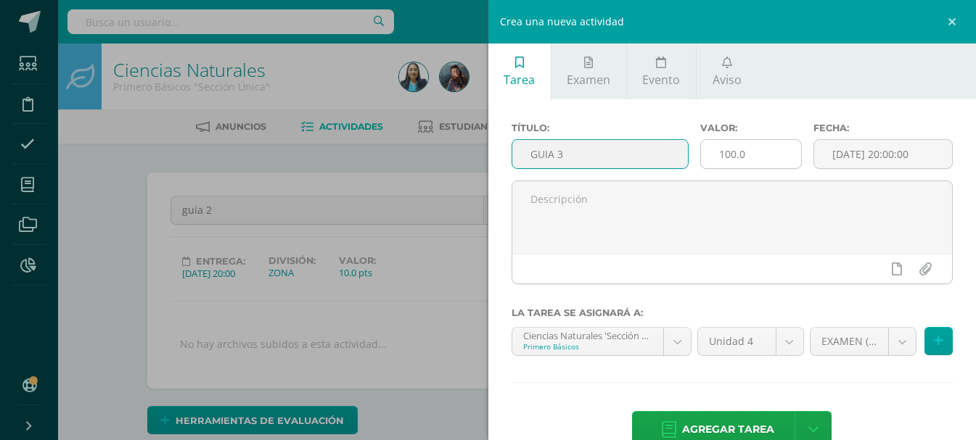
type input "GUIA 3"
click at [744, 156] on input "100.0" at bounding box center [751, 154] width 100 height 28
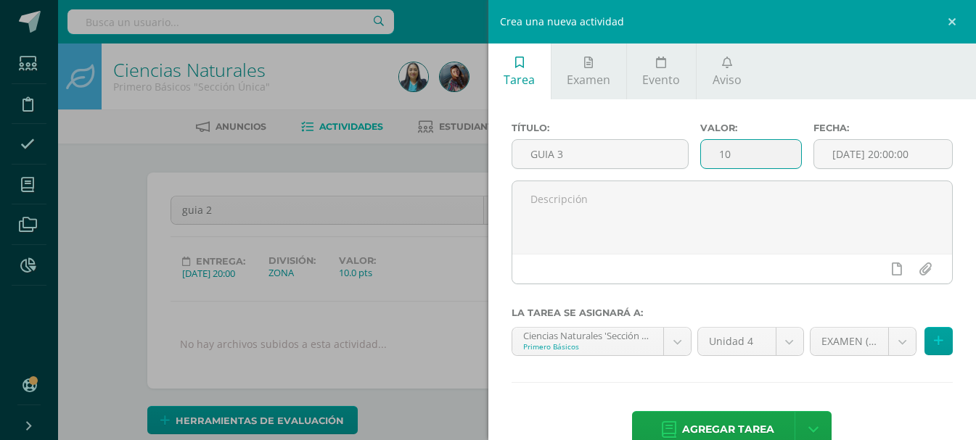
type input "1"
type input "10"
click at [821, 340] on body "Estudiantes Disciplina Asistencia Mis cursos Archivos Reportes Soporte Ayuda Re…" at bounding box center [488, 368] width 976 height 736
select select "123806"
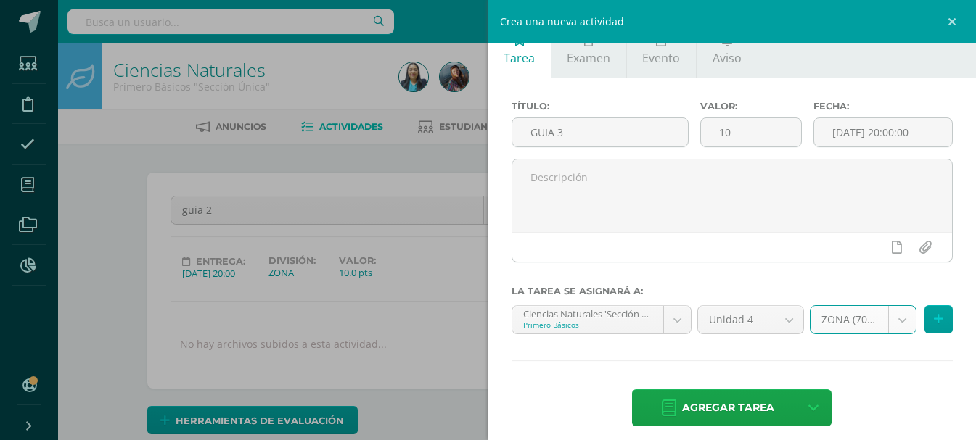
scroll to position [34, 0]
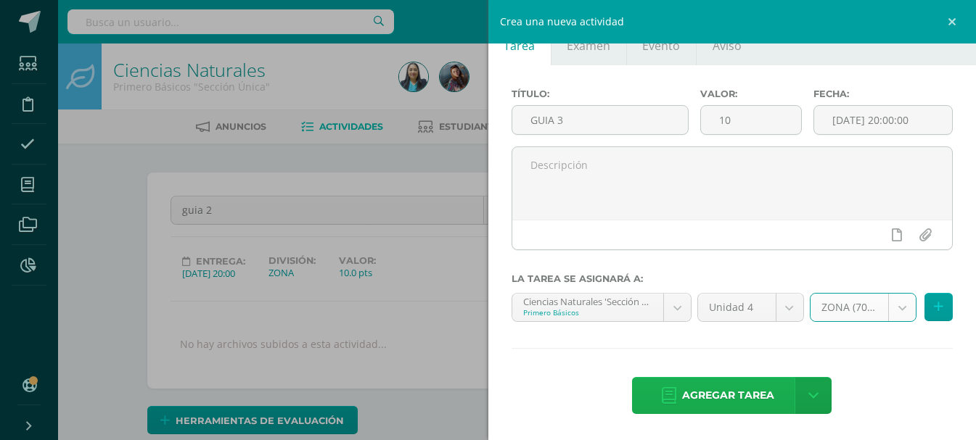
click at [714, 401] on span "Agregar tarea" at bounding box center [728, 396] width 92 height 36
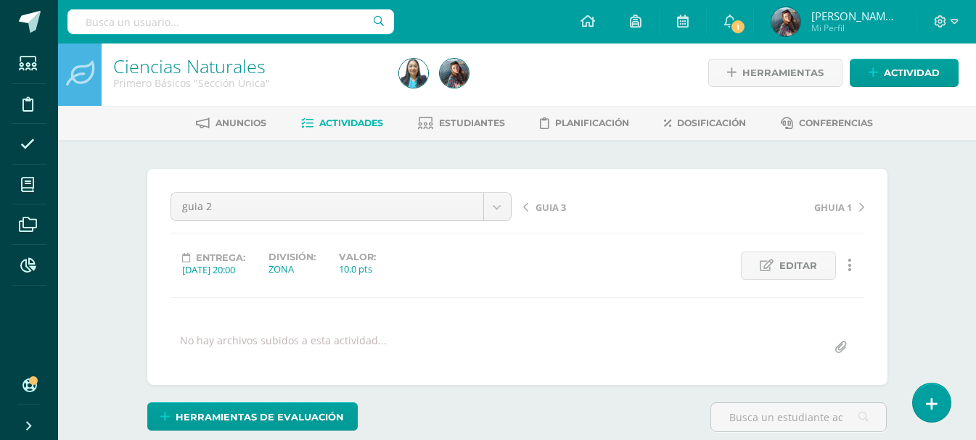
scroll to position [4, 0]
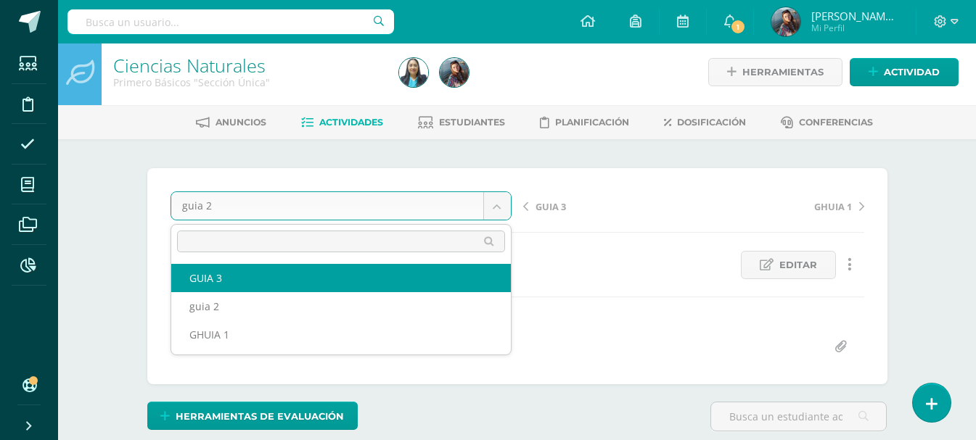
select select "/dashboard/teacher/grade-activity/124147/"
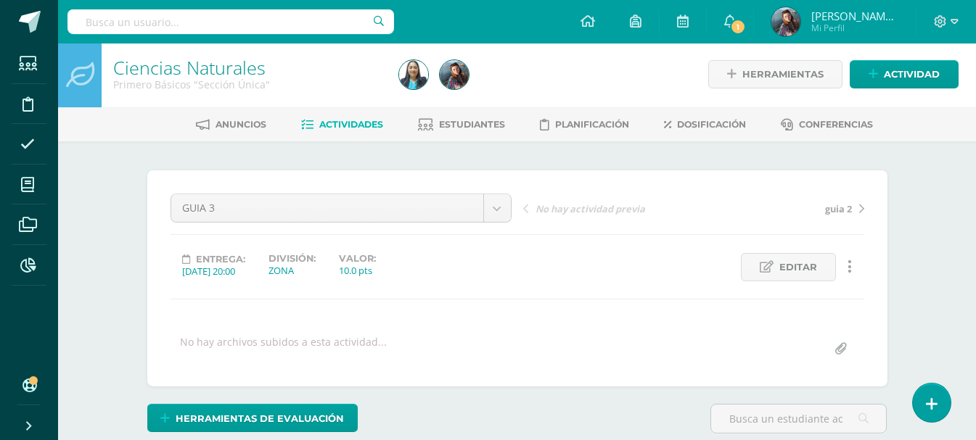
scroll to position [3, 0]
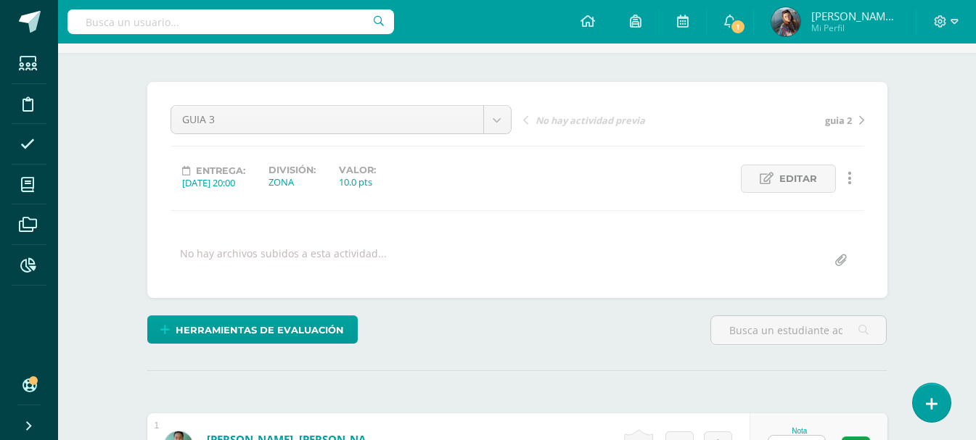
scroll to position [78, 0]
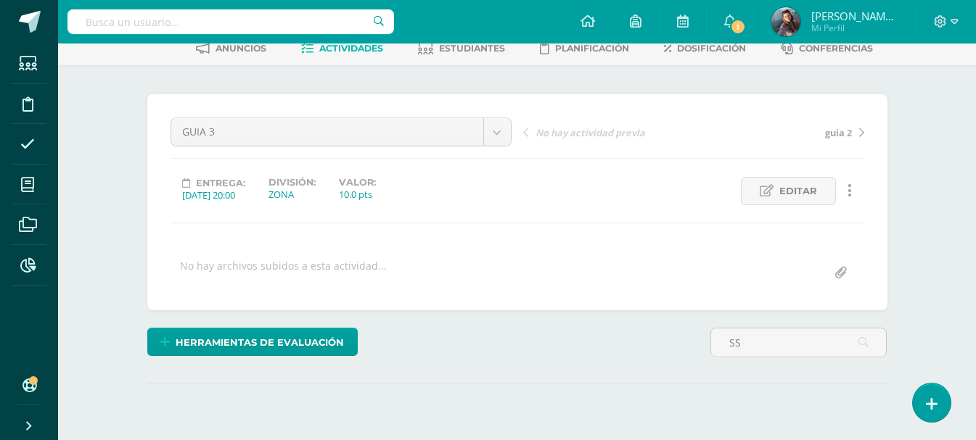
type input "S"
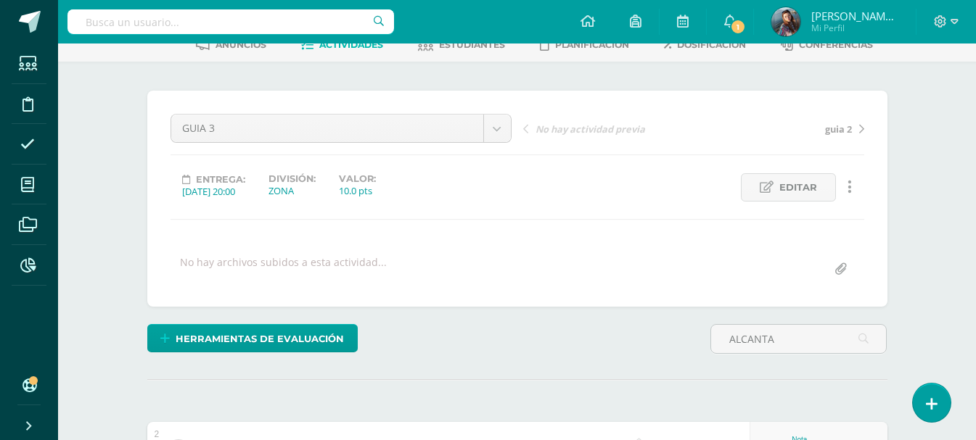
scroll to position [83, 0]
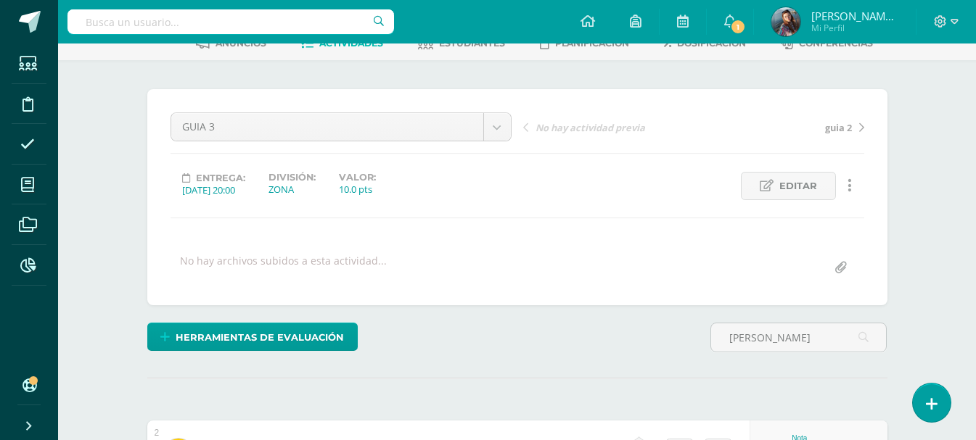
type input "[PERSON_NAME]"
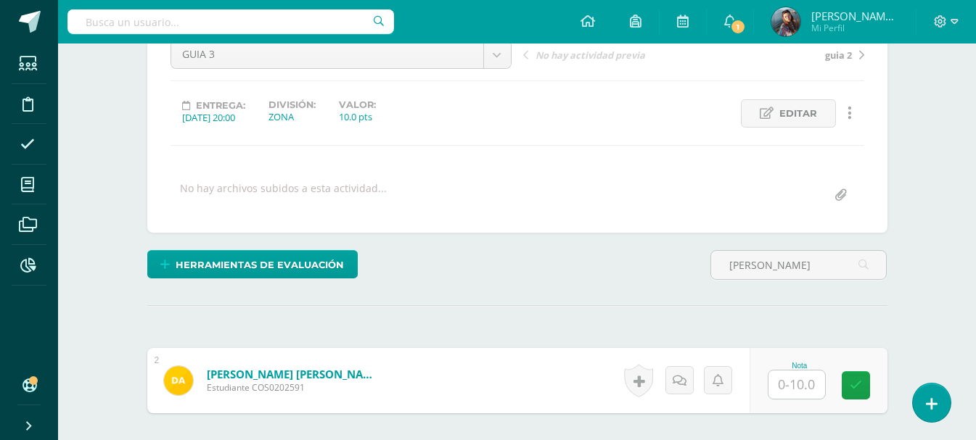
scroll to position [295, 0]
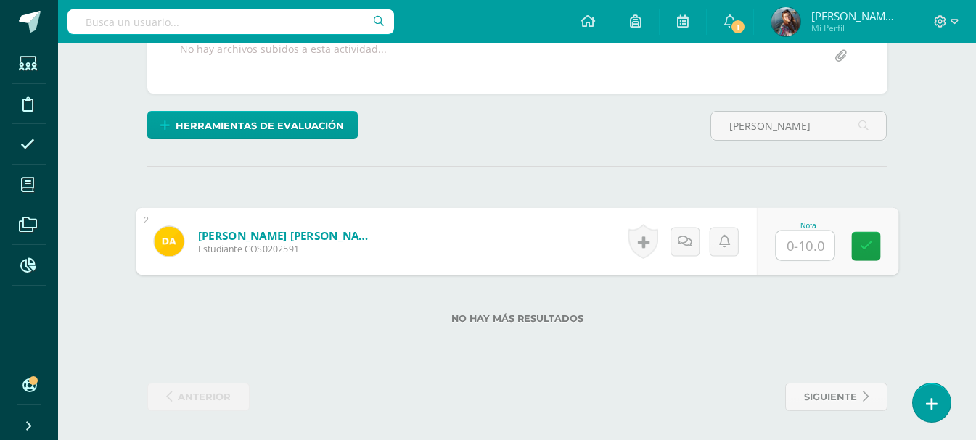
click at [808, 237] on input "text" at bounding box center [805, 245] width 58 height 29
type input "10"
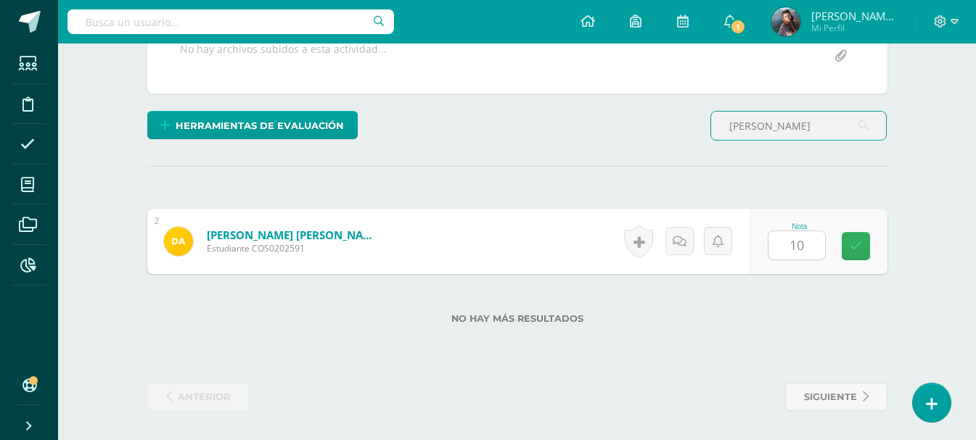
drag, startPoint x: 820, startPoint y: 128, endPoint x: 668, endPoint y: 110, distance: 152.8
click at [668, 110] on div "¿Estás seguro que quieres eliminar esta actividad? Esto borrará la actividad y …" at bounding box center [518, 144] width 752 height 534
type input "FAT"
click at [808, 243] on input "text" at bounding box center [796, 245] width 57 height 28
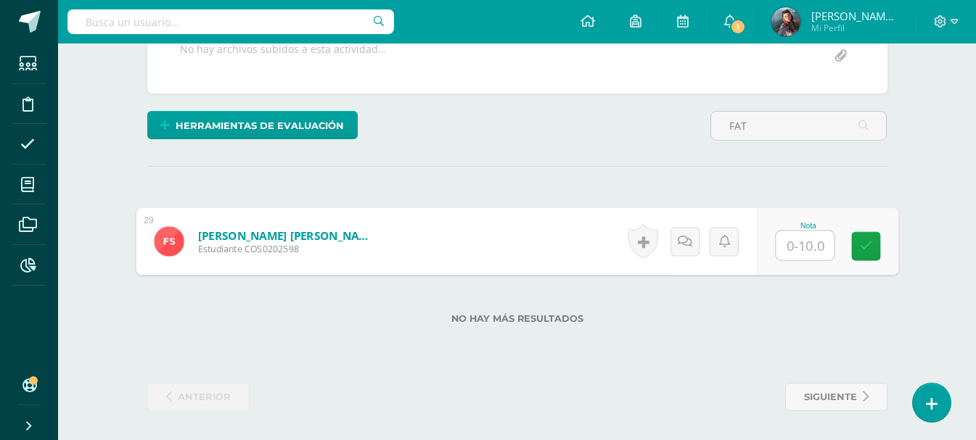
type input "9"
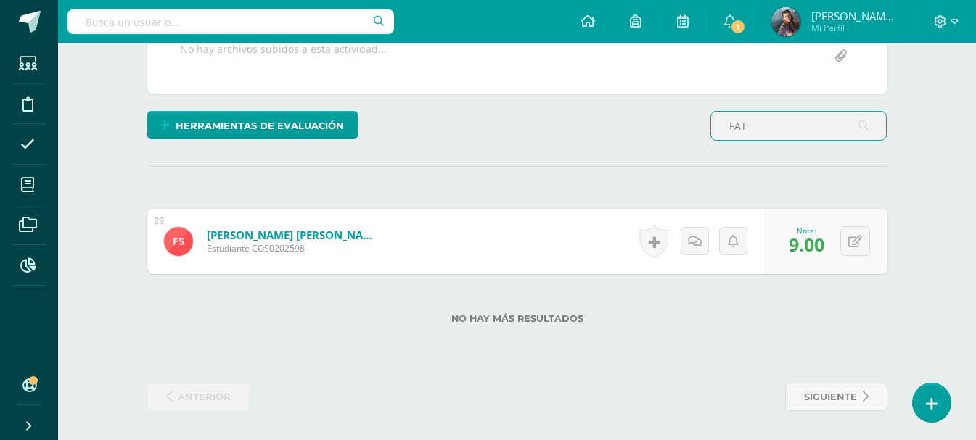
drag, startPoint x: 773, startPoint y: 126, endPoint x: 670, endPoint y: 126, distance: 103.0
click at [670, 126] on div "Herramientas de evaluación Lista de cotejo Escala de valoración Puntos Extra Su…" at bounding box center [518, 131] width 752 height 41
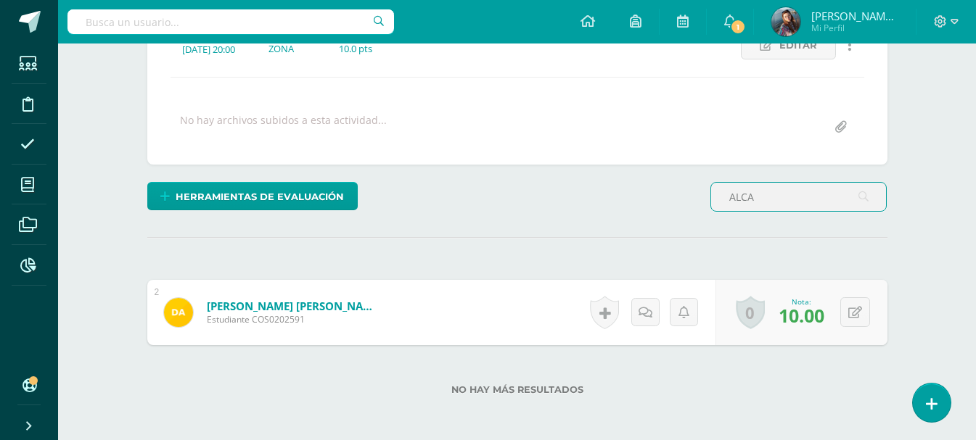
scroll to position [225, 0]
type input "A"
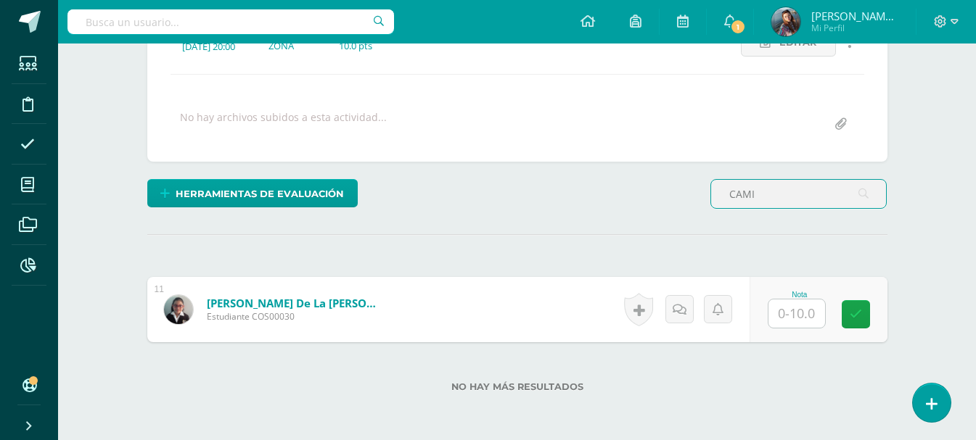
scroll to position [228, 0]
type input "CAMI"
click at [797, 306] on input "text" at bounding box center [796, 313] width 57 height 28
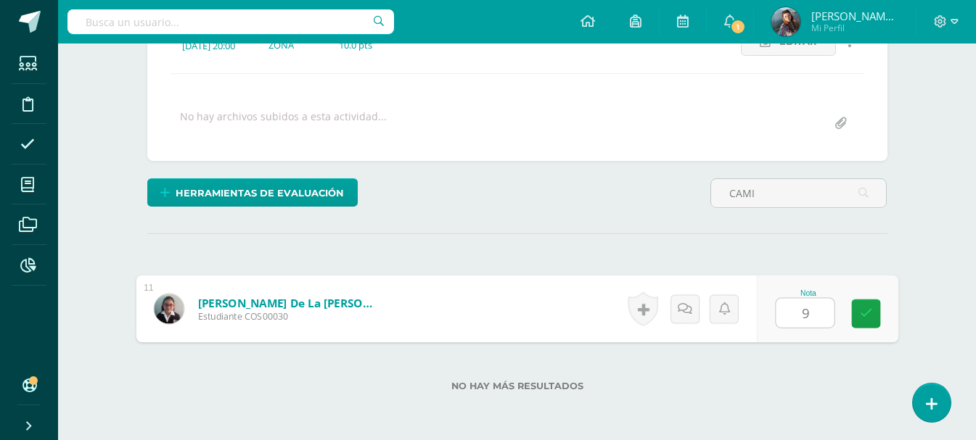
type input "9"
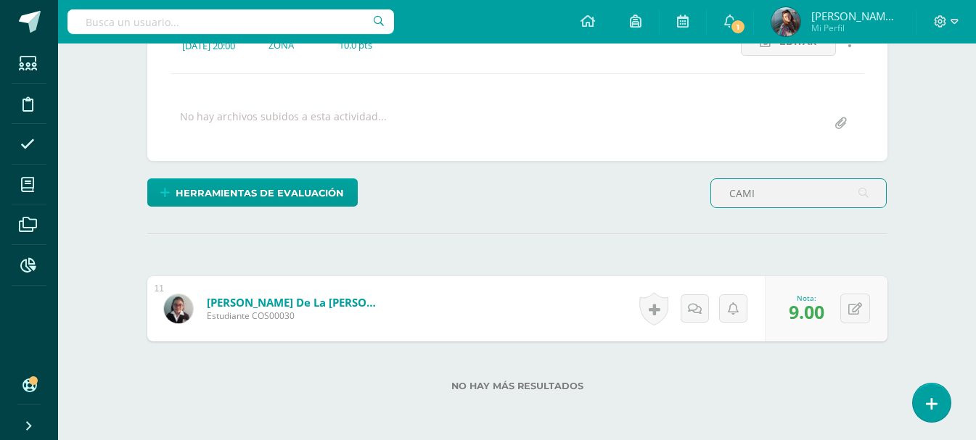
drag, startPoint x: 783, startPoint y: 175, endPoint x: 735, endPoint y: 204, distance: 56.0
click at [735, 204] on div "¿Estás seguro que quieres eliminar esta actividad? Esto borrará la actividad y …" at bounding box center [518, 212] width 752 height 534
drag, startPoint x: 796, startPoint y: 198, endPoint x: 690, endPoint y: 198, distance: 105.9
click at [690, 198] on div "Herramientas de evaluación Lista de cotejo Escala de valoración Puntos Extra Su…" at bounding box center [518, 199] width 752 height 41
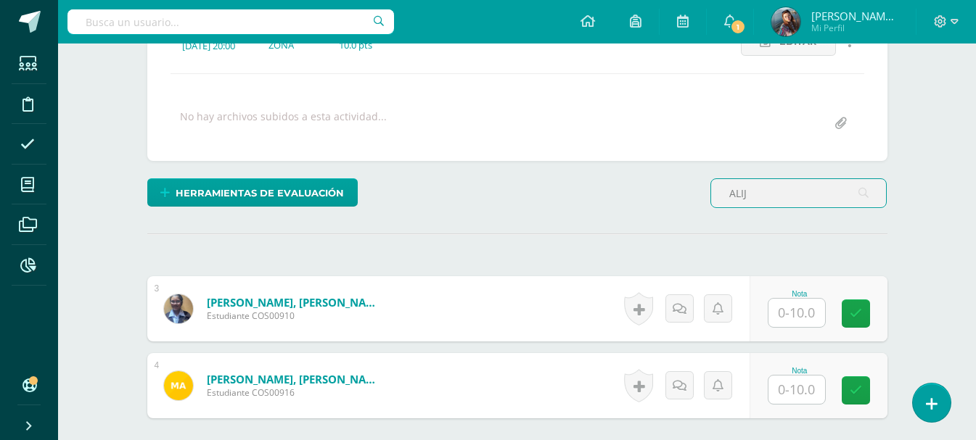
scroll to position [229, 0]
type input "ALIJ"
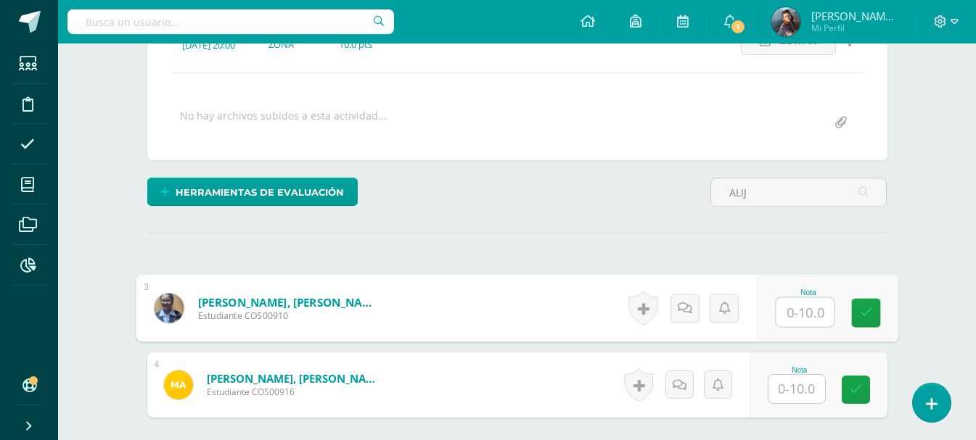
click at [811, 314] on input "text" at bounding box center [805, 312] width 58 height 29
type input "10"
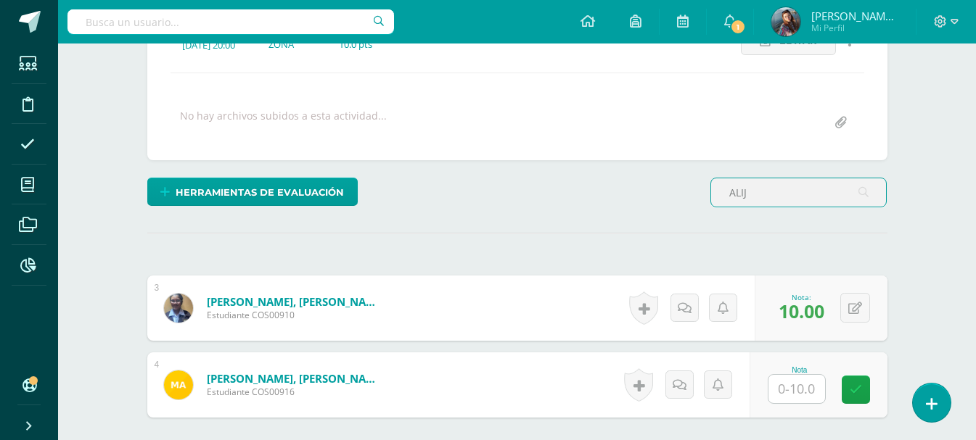
drag, startPoint x: 779, startPoint y: 200, endPoint x: 710, endPoint y: 200, distance: 68.9
click at [710, 200] on div "ALIJ" at bounding box center [798, 193] width 176 height 30
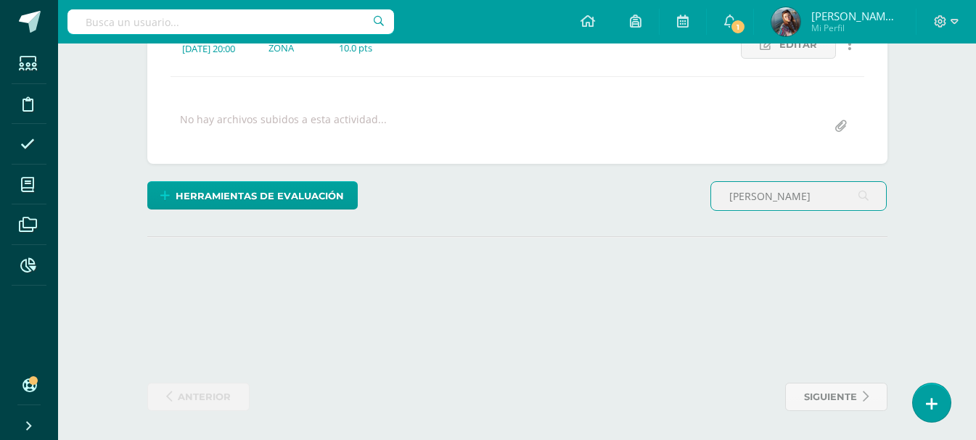
scroll to position [225, 0]
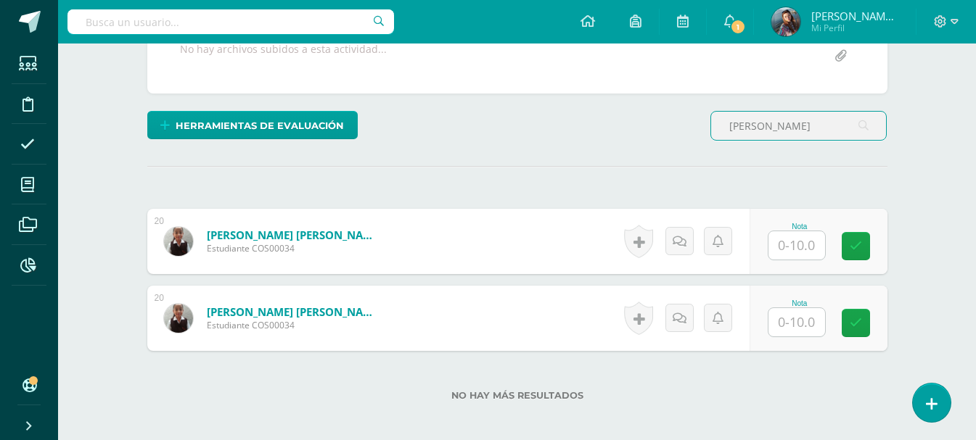
type input "DANIA"
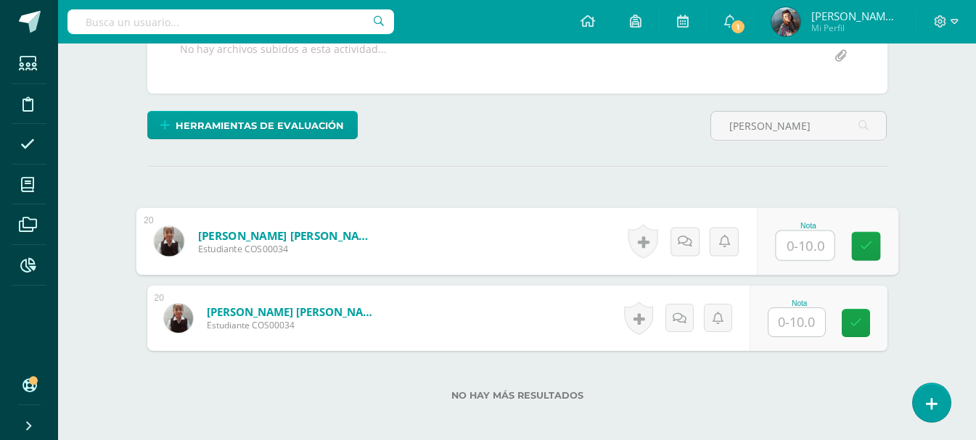
scroll to position [296, 0]
click at [788, 250] on input "text" at bounding box center [805, 245] width 58 height 29
type input "8"
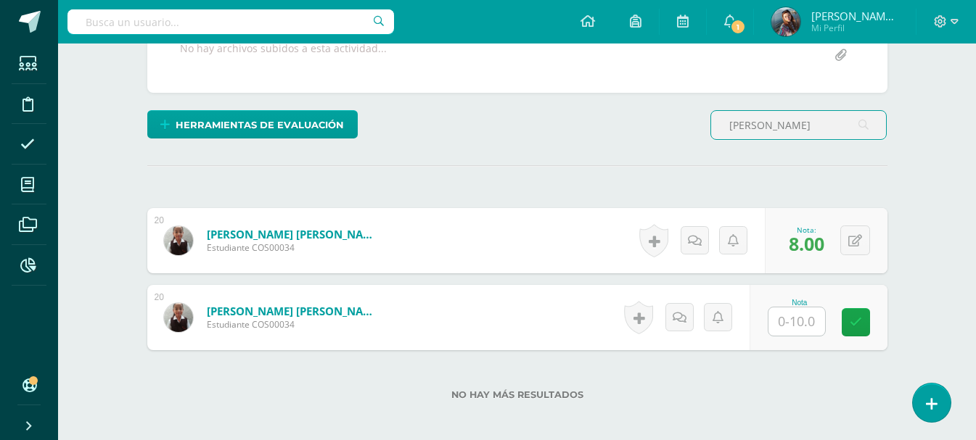
drag, startPoint x: 768, startPoint y: 123, endPoint x: 598, endPoint y: 133, distance: 170.8
click at [598, 133] on div "Herramientas de evaluación Lista de cotejo Escala de valoración Puntos Extra Su…" at bounding box center [518, 130] width 752 height 41
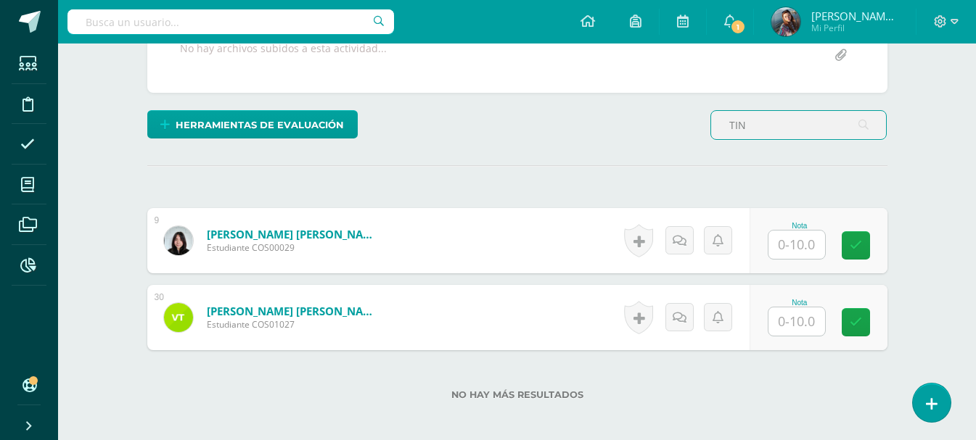
scroll to position [297, 0]
type input "TIN"
click at [819, 321] on input "text" at bounding box center [796, 321] width 57 height 28
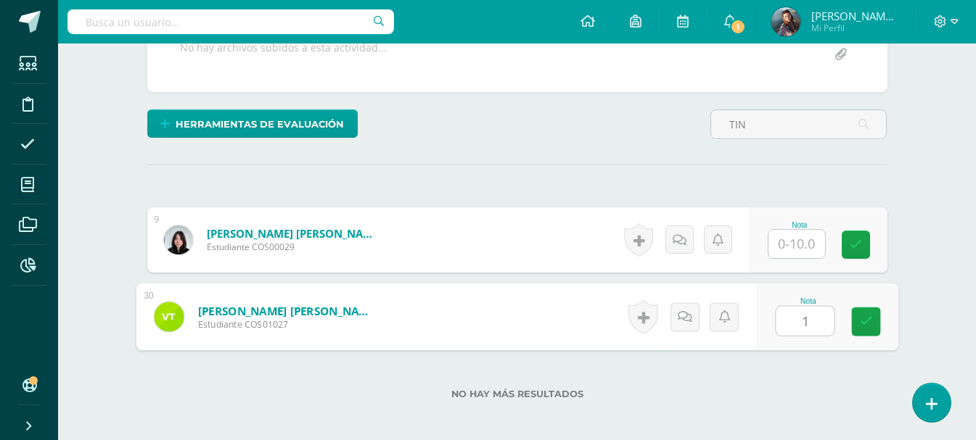
type input "10"
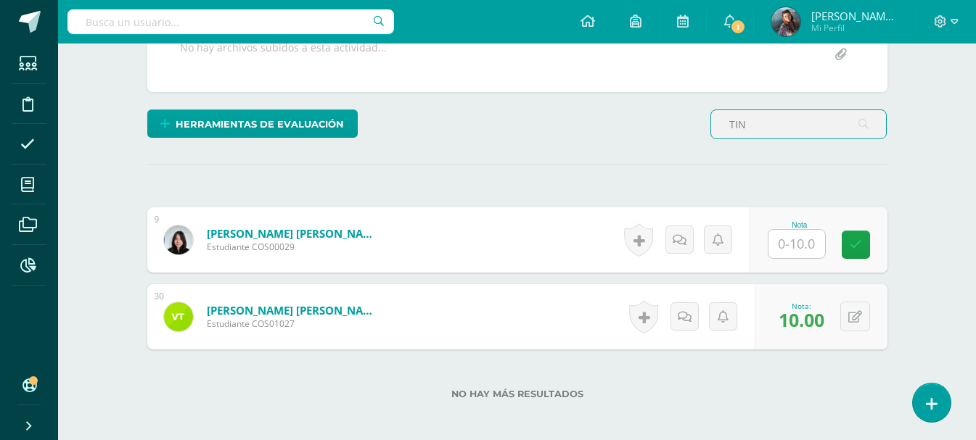
drag, startPoint x: 766, startPoint y: 115, endPoint x: 693, endPoint y: 119, distance: 73.4
click at [693, 119] on div "Herramientas de evaluación Lista de cotejo Escala de valoración Puntos Extra Su…" at bounding box center [518, 130] width 752 height 41
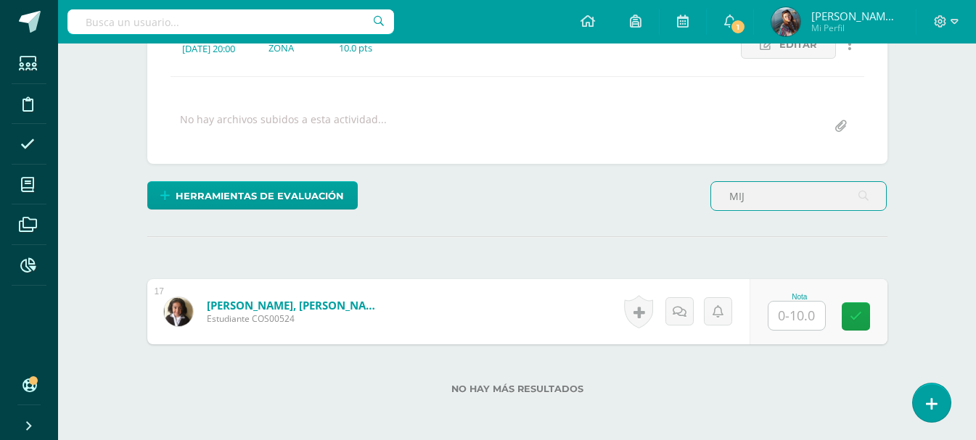
scroll to position [295, 0]
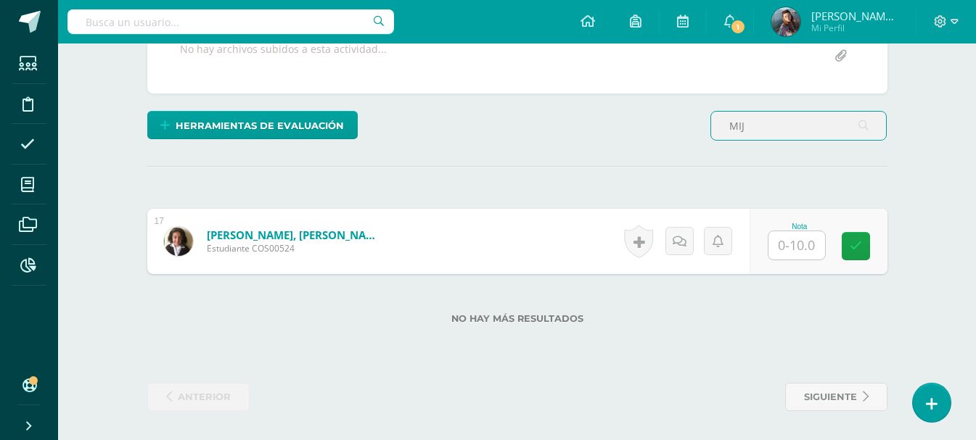
type input "MIJ"
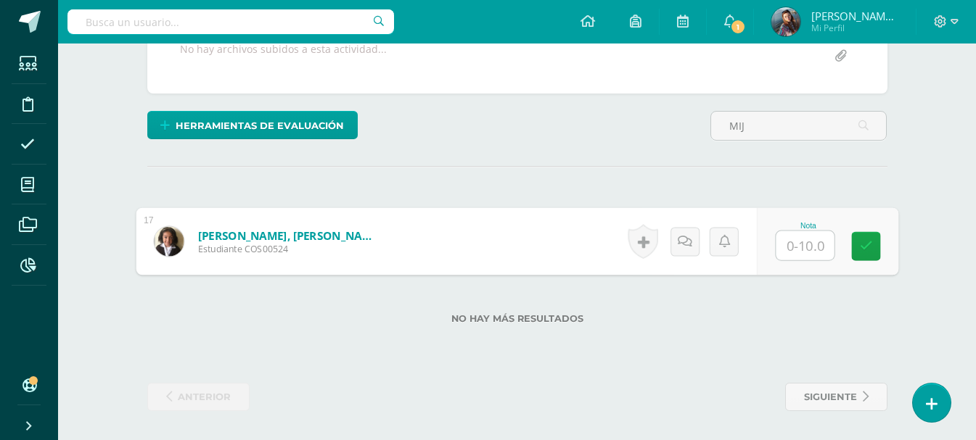
click at [805, 253] on input "text" at bounding box center [805, 245] width 58 height 29
type input "10"
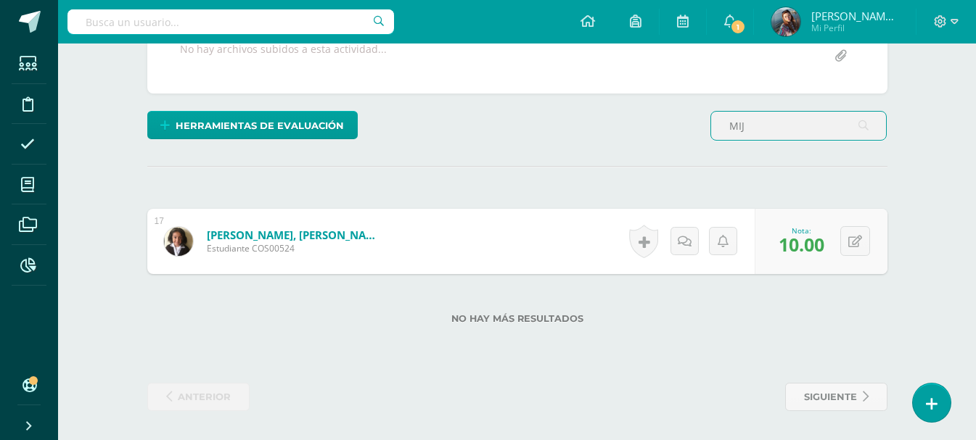
drag, startPoint x: 752, startPoint y: 126, endPoint x: 681, endPoint y: 131, distance: 71.2
click at [681, 131] on div "Herramientas de evaluación Lista de cotejo Escala de valoración Puntos Extra Su…" at bounding box center [518, 131] width 752 height 41
type input "RAUL"
click at [806, 245] on input "text" at bounding box center [796, 245] width 57 height 28
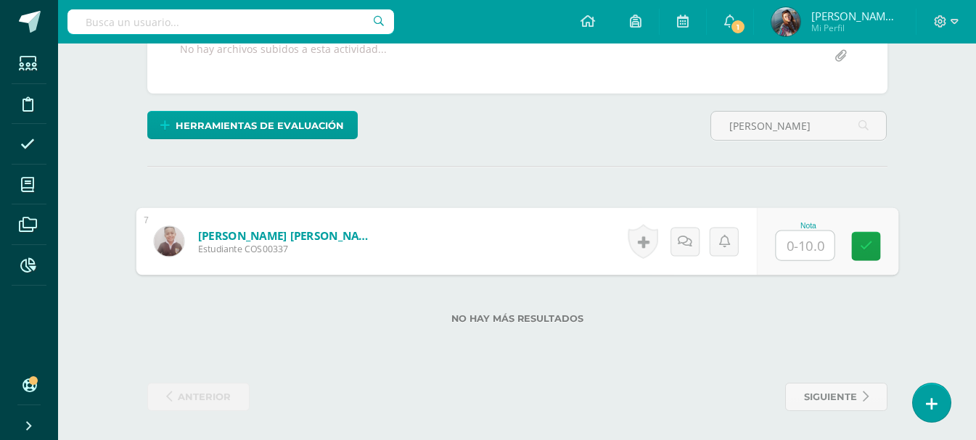
type input "6"
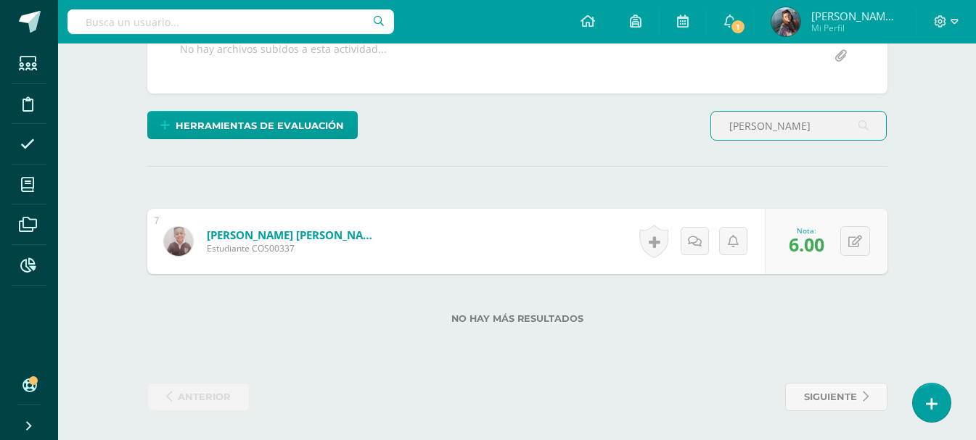
drag, startPoint x: 771, startPoint y: 119, endPoint x: 687, endPoint y: 119, distance: 84.2
click at [687, 119] on div "Herramientas de evaluación Lista de cotejo Escala de valoración Puntos Extra Su…" at bounding box center [518, 131] width 752 height 41
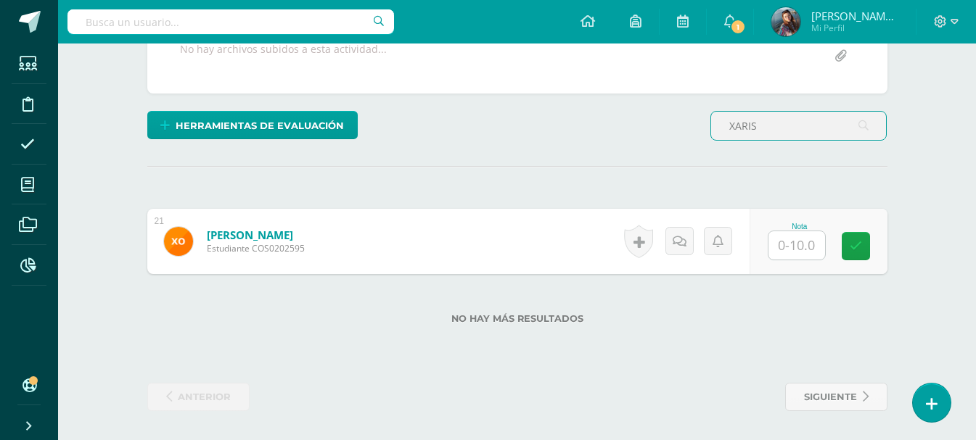
type input "XARIS"
click at [808, 249] on input "text" at bounding box center [796, 245] width 57 height 28
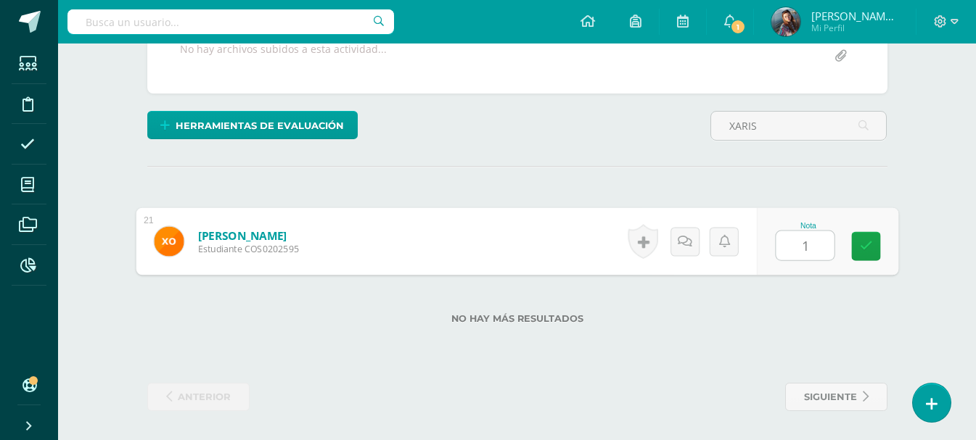
type input "10"
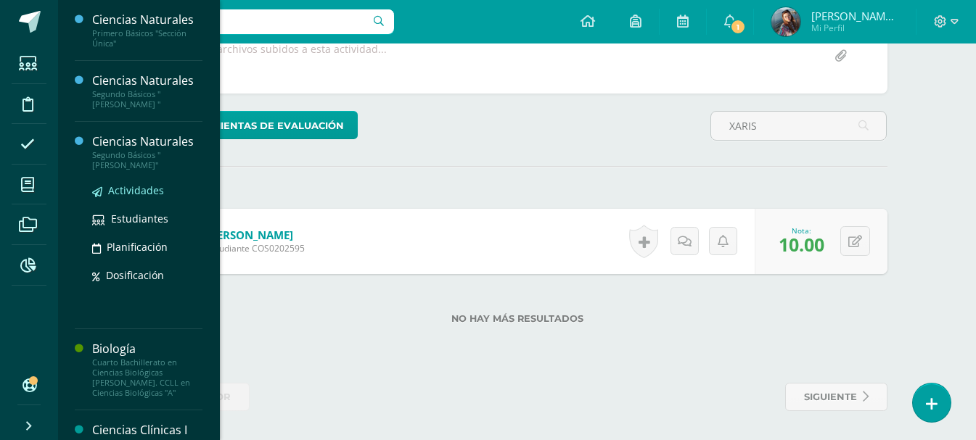
click at [141, 184] on span "Actividades" at bounding box center [136, 191] width 56 height 14
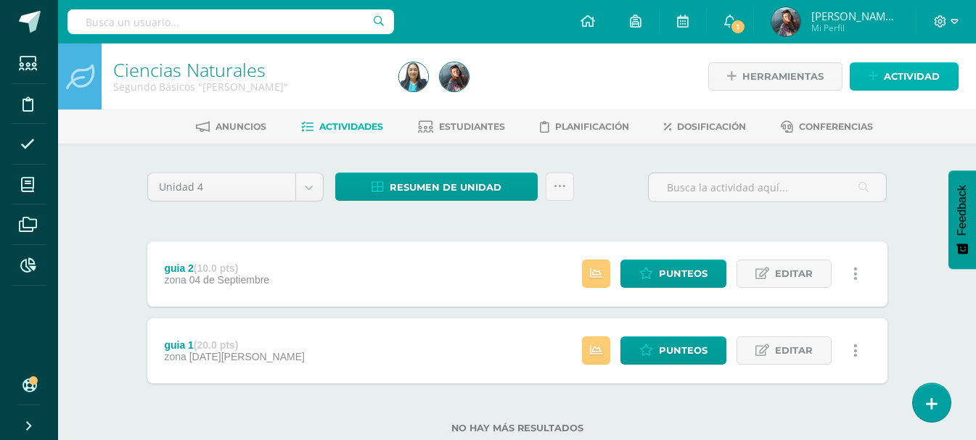
click at [891, 81] on span "Actividad" at bounding box center [912, 76] width 56 height 27
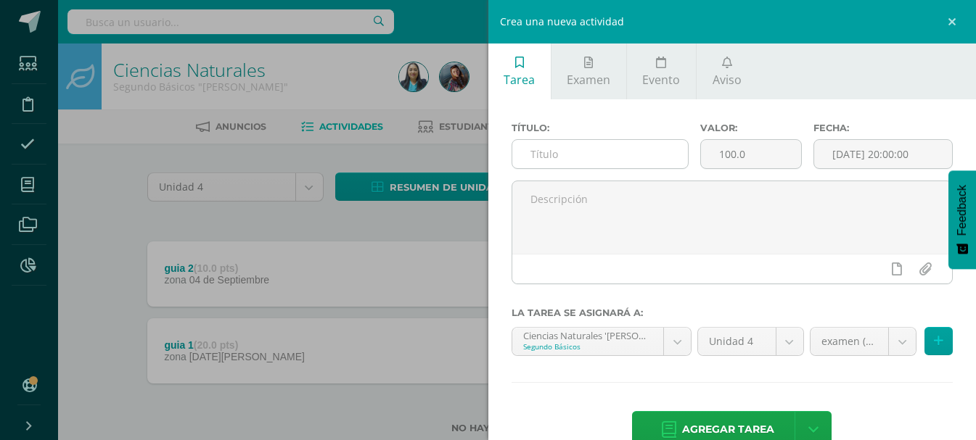
click at [604, 148] on input "text" at bounding box center [600, 154] width 176 height 28
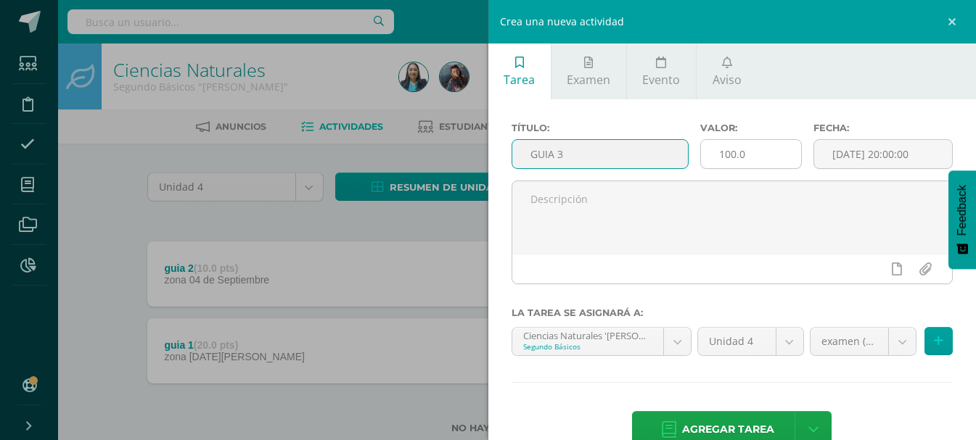
type input "GUIA 3"
click at [758, 148] on input "100.0" at bounding box center [751, 154] width 100 height 28
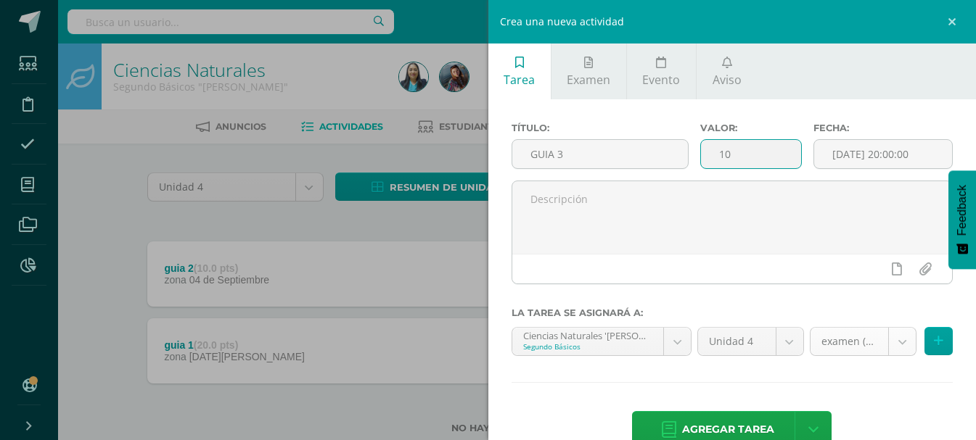
type input "10"
click at [858, 345] on body "Estudiantes Disciplina Asistencia Mis cursos Archivos Reportes Soporte Ayuda Re…" at bounding box center [488, 240] width 976 height 480
select select "123373"
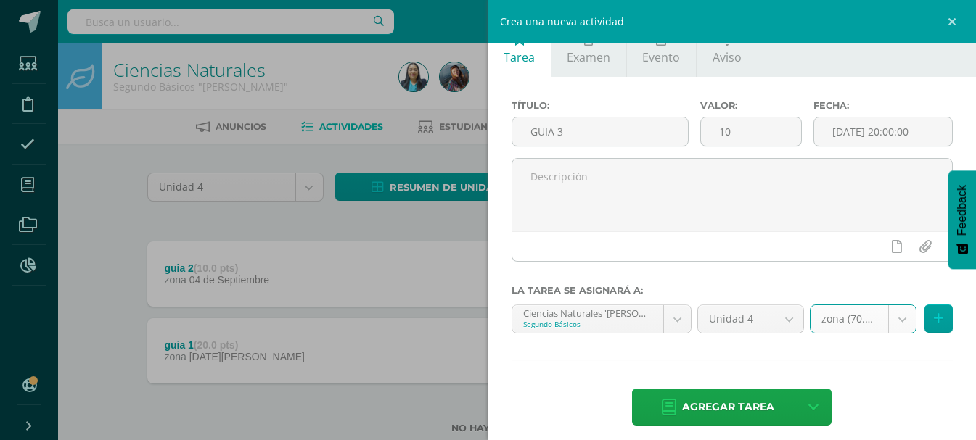
scroll to position [34, 0]
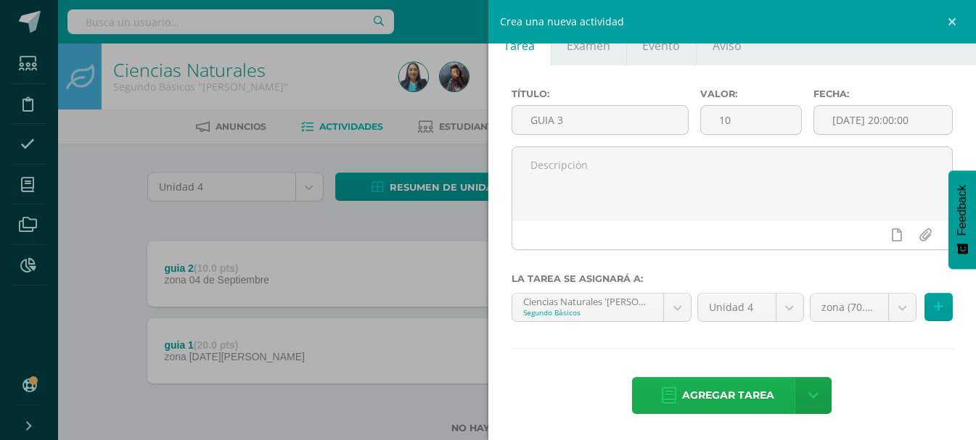
click at [721, 402] on span "Agregar tarea" at bounding box center [728, 396] width 92 height 36
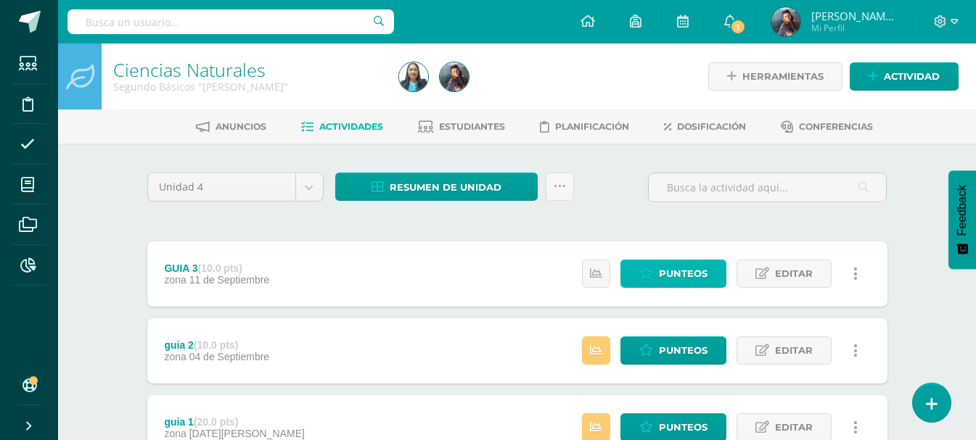
click at [713, 273] on link "Punteos" at bounding box center [673, 274] width 106 height 28
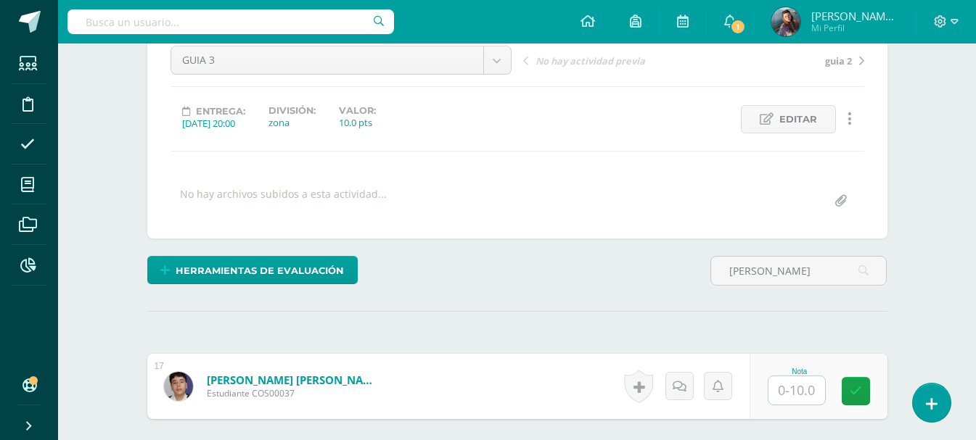
scroll to position [151, 0]
type input "[PERSON_NAME]"
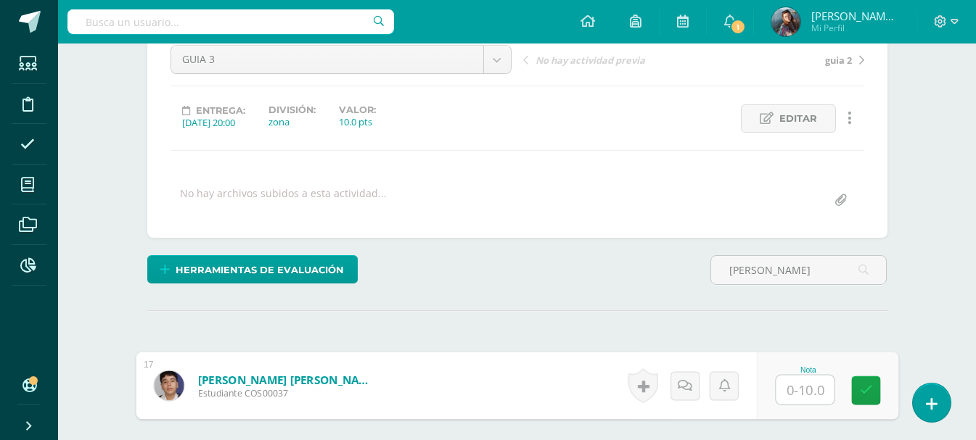
click at [776, 390] on input "text" at bounding box center [805, 390] width 58 height 29
type input "9"
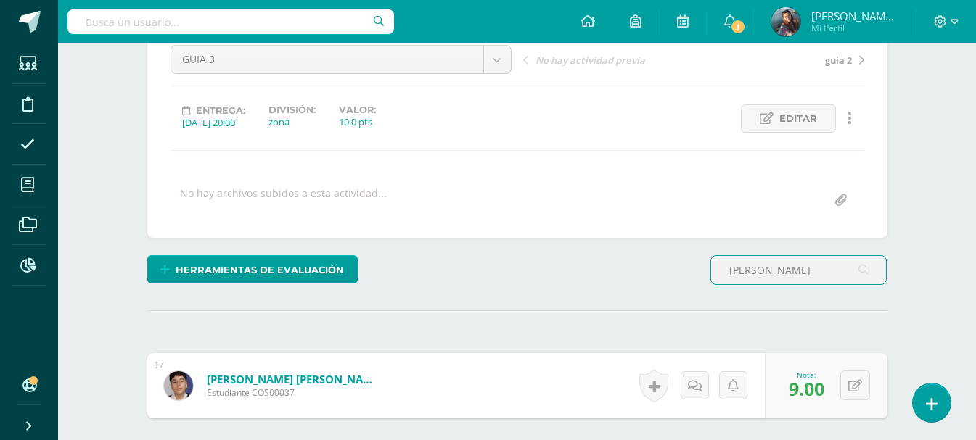
drag, startPoint x: 795, startPoint y: 274, endPoint x: 684, endPoint y: 287, distance: 111.7
click at [684, 287] on div "Herramientas de evaluación Lista de cotejo Escala de valoración Puntos Extra Su…" at bounding box center [518, 275] width 752 height 41
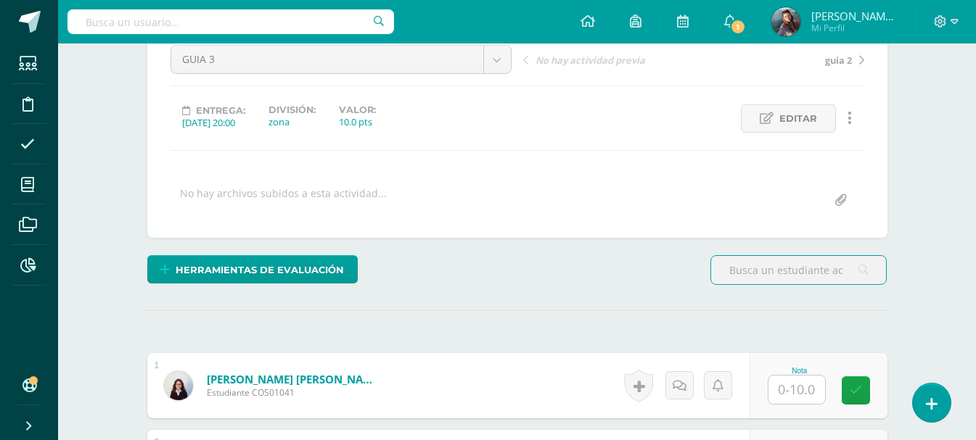
type input "I"
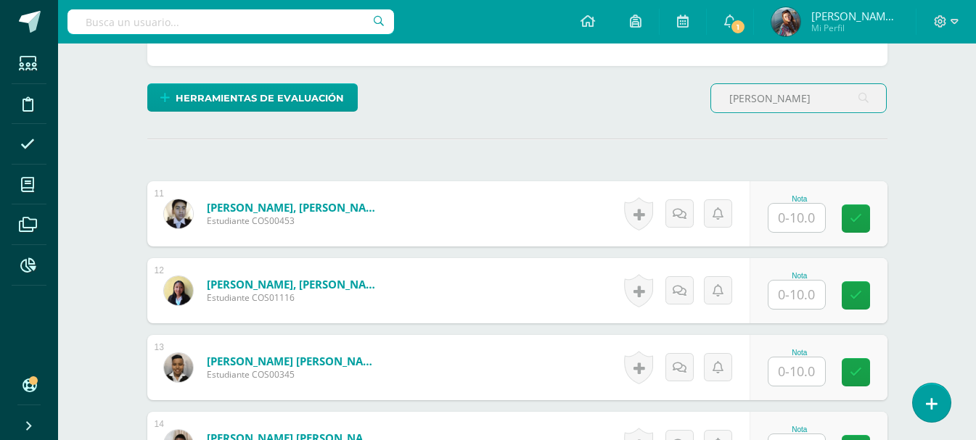
scroll to position [298, 0]
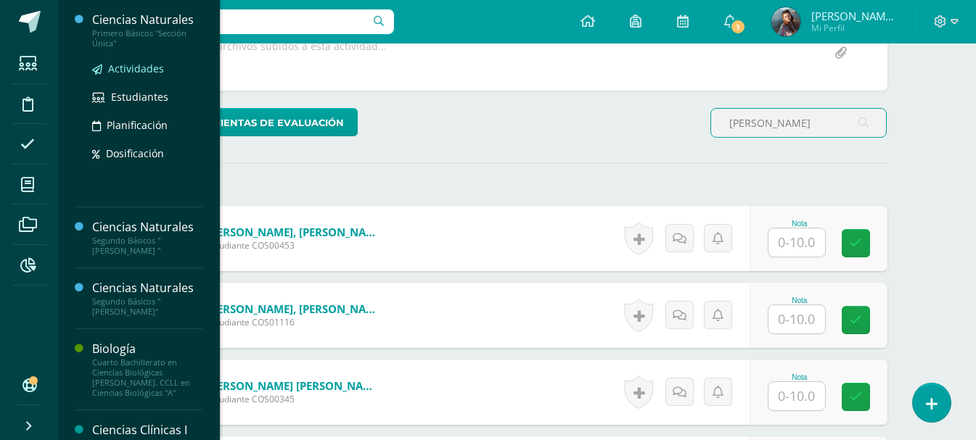
type input "[PERSON_NAME]"
click at [129, 65] on span "Actividades" at bounding box center [136, 69] width 56 height 14
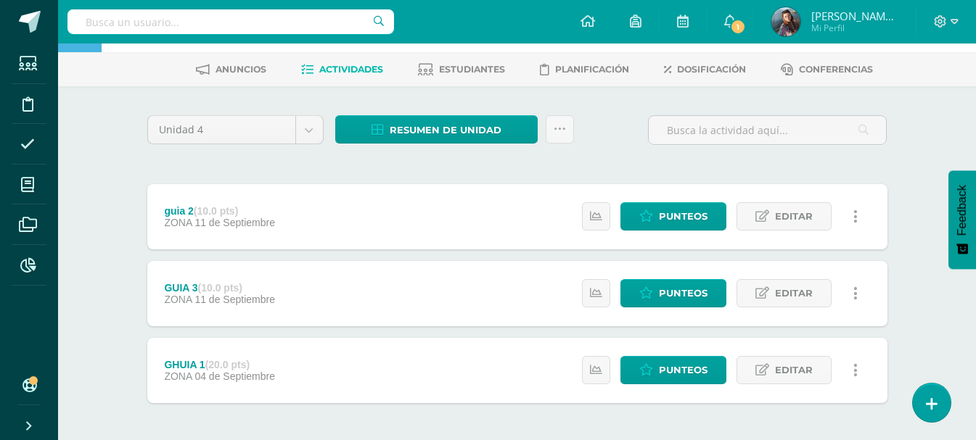
scroll to position [117, 0]
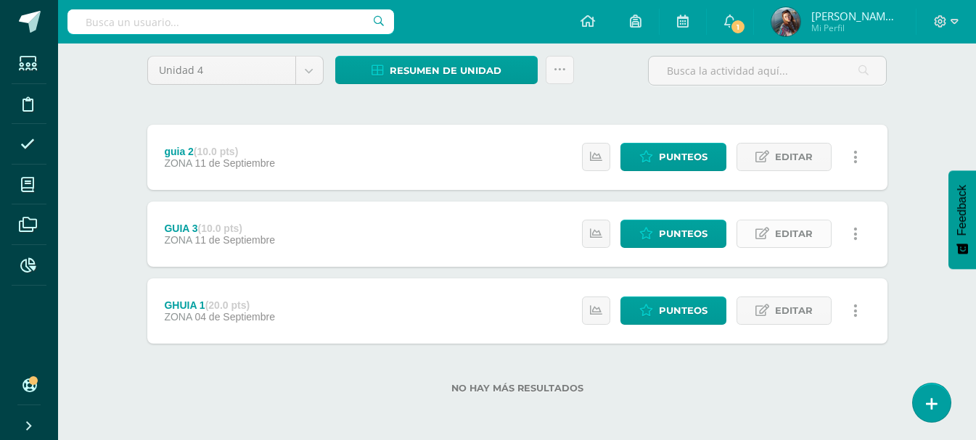
click at [774, 229] on link "Editar" at bounding box center [784, 234] width 95 height 28
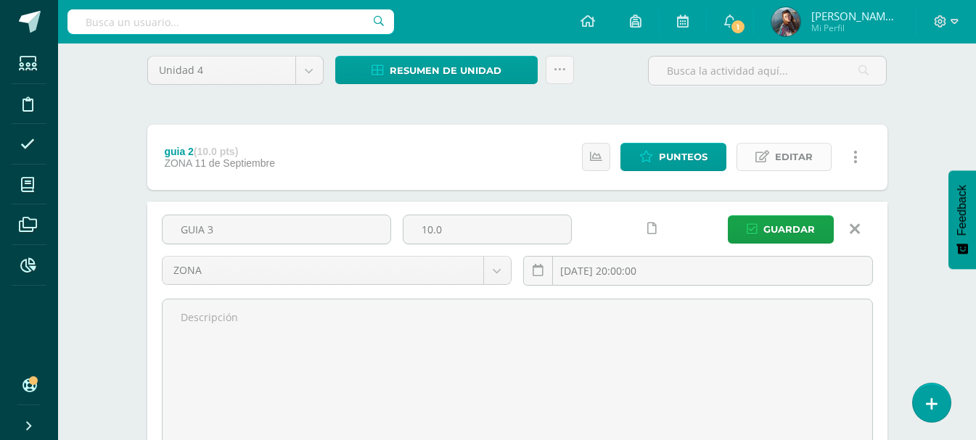
click at [789, 154] on span "Editar" at bounding box center [794, 157] width 38 height 27
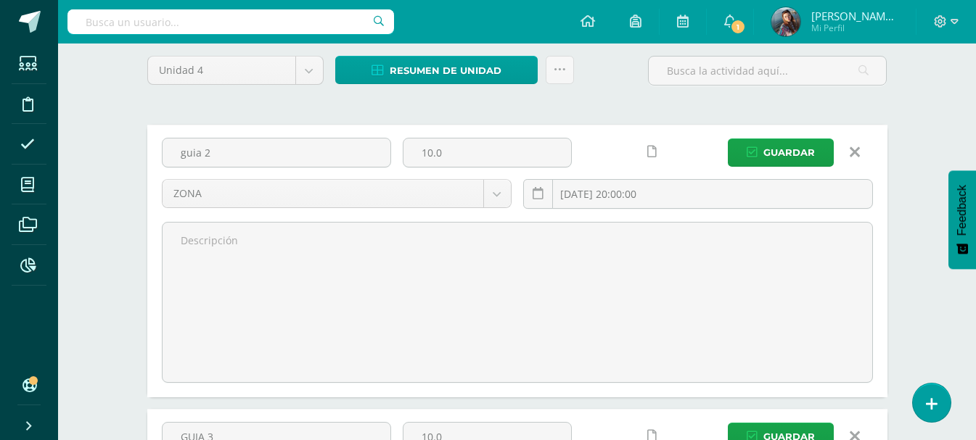
click at [797, 99] on div "Unidad 4 Unidad 1 Unidad 2 Unidad 3 Unidad 4 Resumen de unidad Descargar como H…" at bounding box center [518, 441] width 752 height 771
click at [919, 162] on div "Ciencias Naturales Primero Básicos "Sección Única" Herramientas Detalle de asis…" at bounding box center [517, 391] width 918 height 929
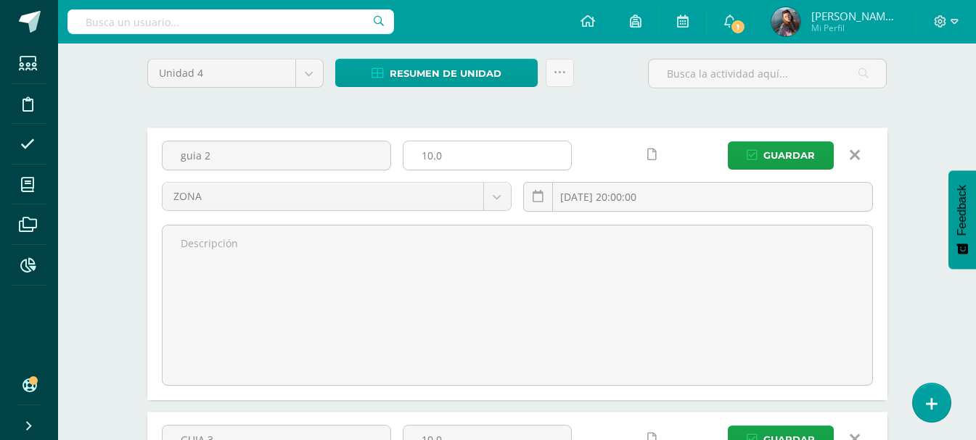
scroll to position [145, 0]
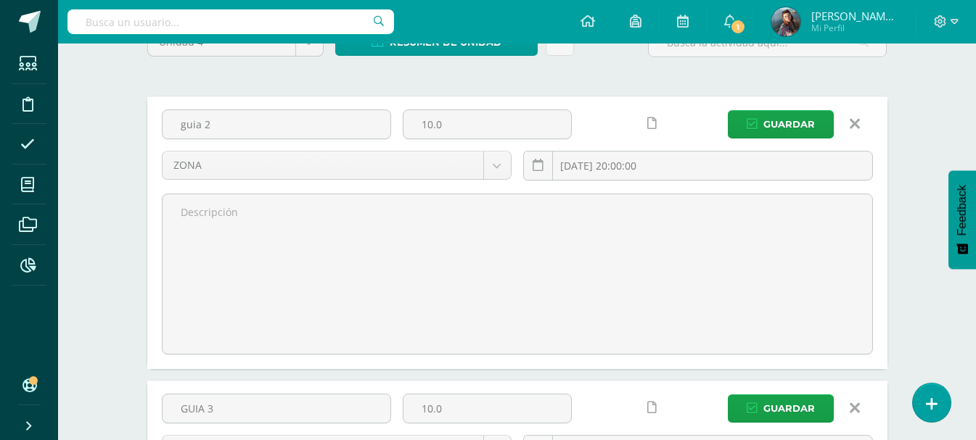
click at [857, 126] on icon at bounding box center [855, 124] width 10 height 16
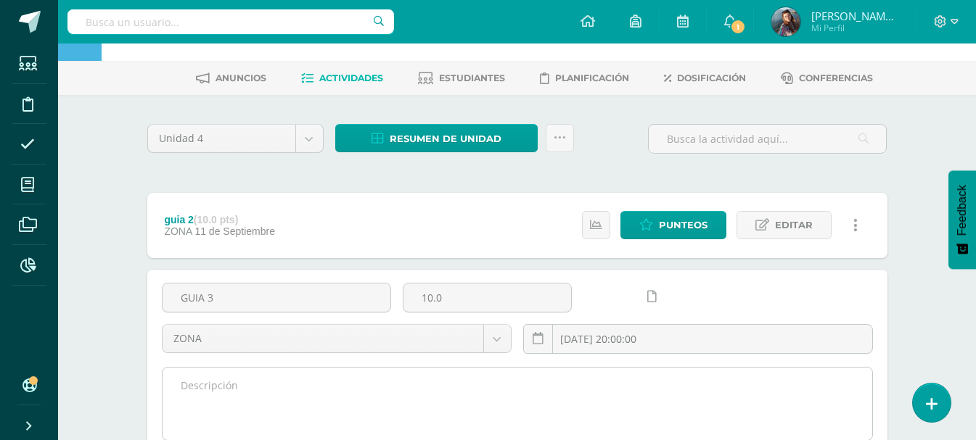
scroll to position [0, 0]
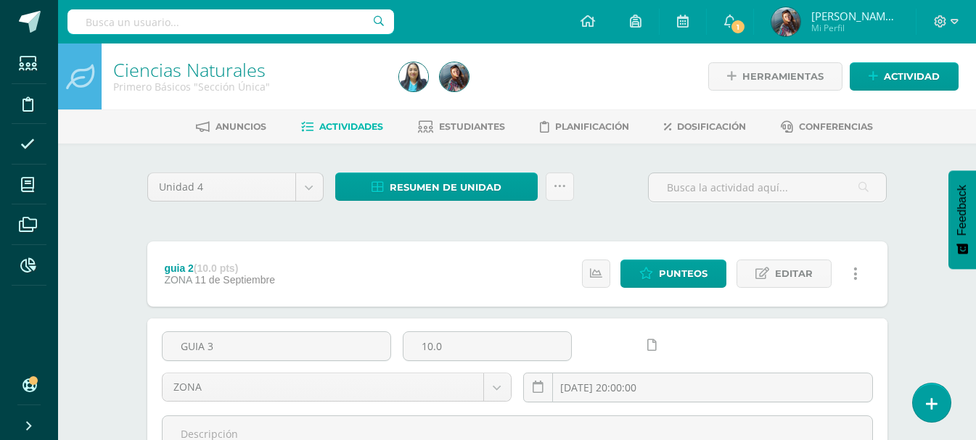
click at [360, 127] on span "Actividades" at bounding box center [351, 126] width 64 height 11
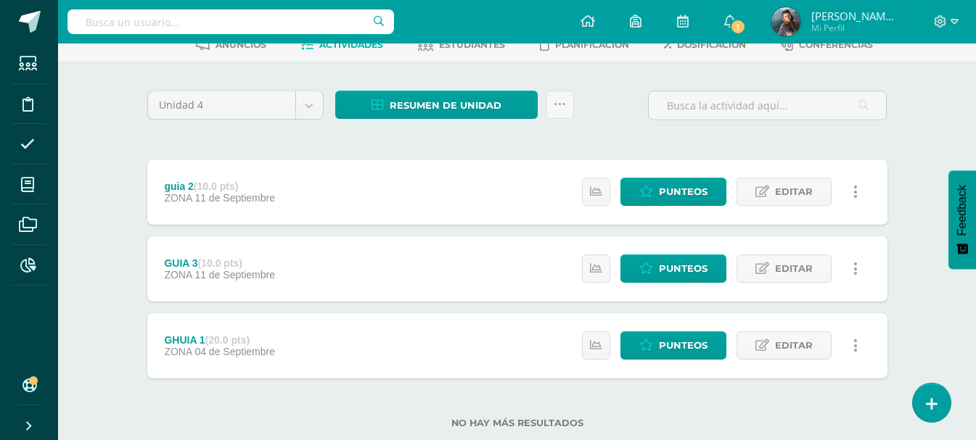
scroll to position [117, 0]
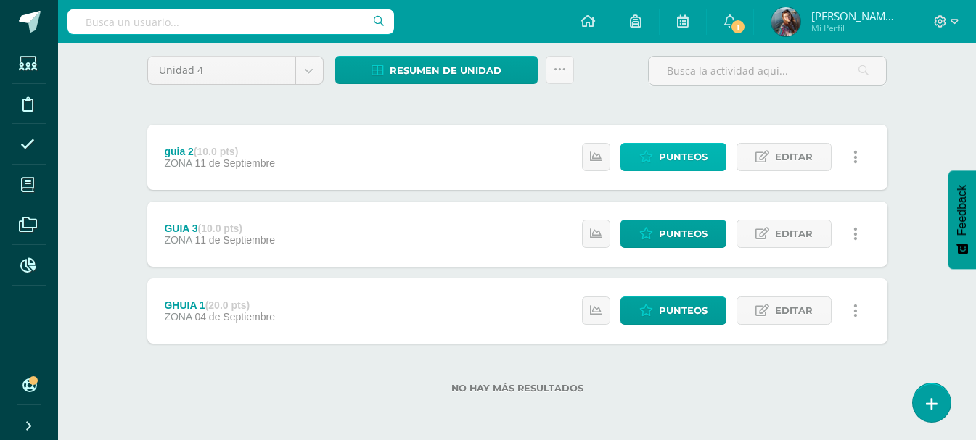
click at [691, 154] on span "Punteos" at bounding box center [683, 157] width 49 height 27
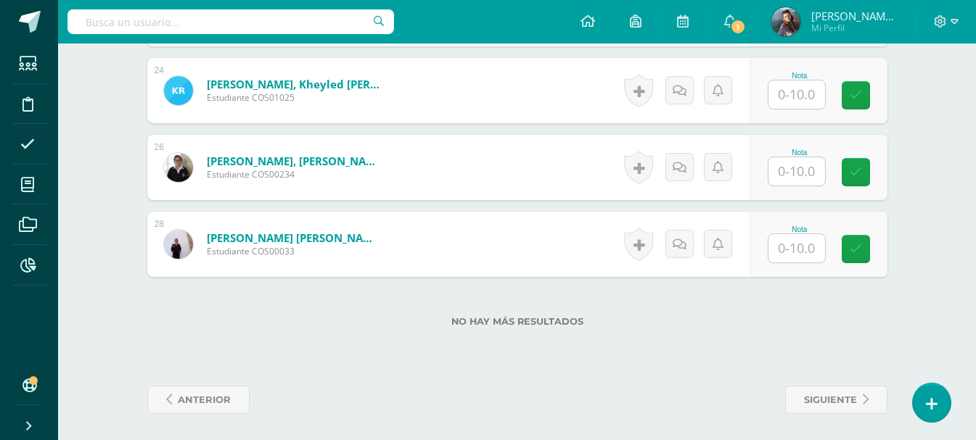
scroll to position [1372, 0]
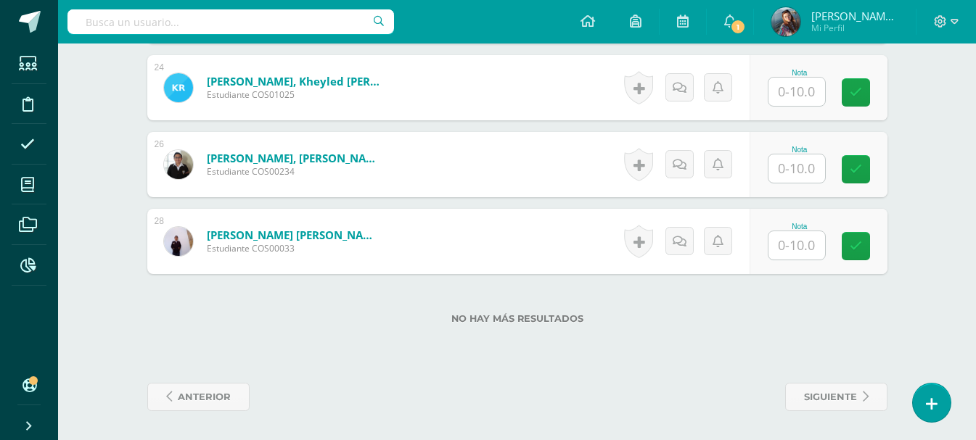
type input "[PERSON_NAME]"
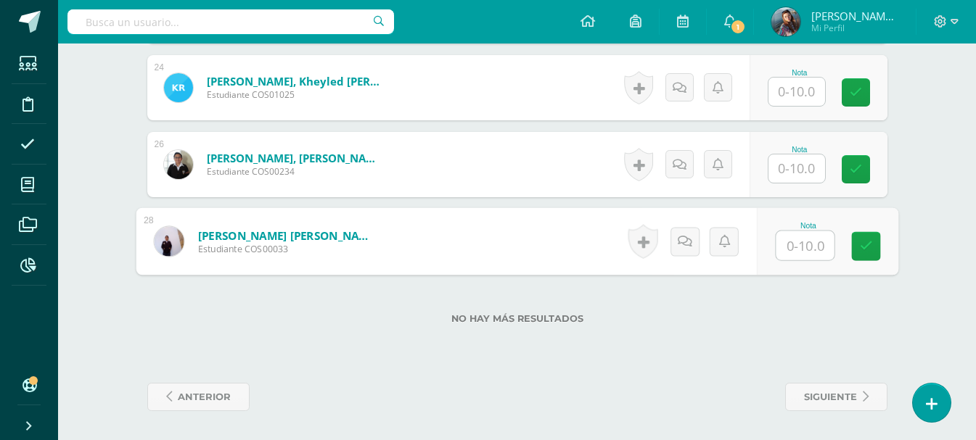
click at [805, 239] on input "text" at bounding box center [805, 245] width 58 height 29
type input "7"
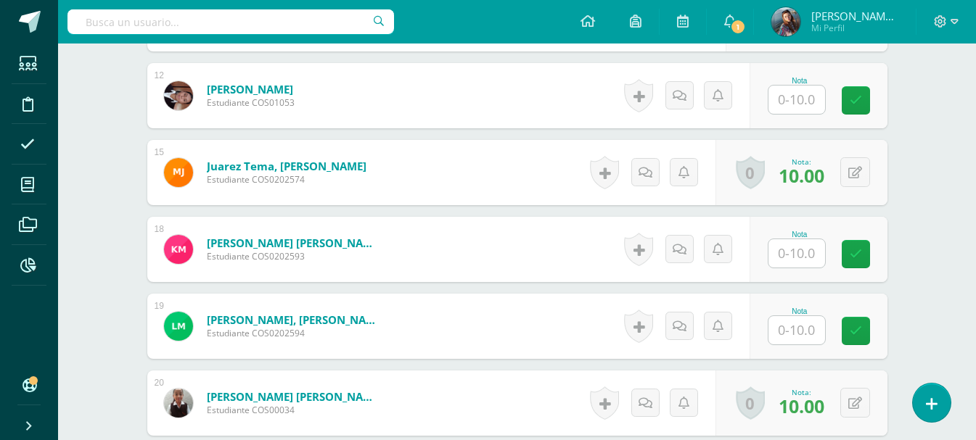
scroll to position [719, 0]
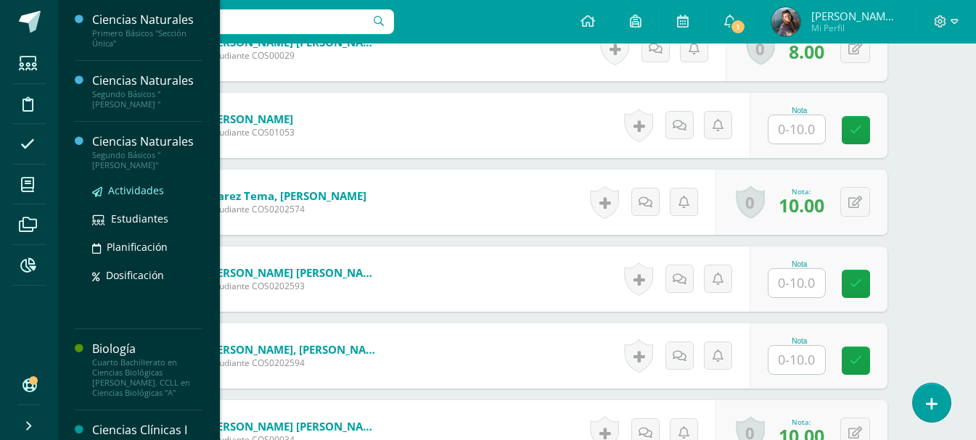
click at [137, 184] on span "Actividades" at bounding box center [136, 191] width 56 height 14
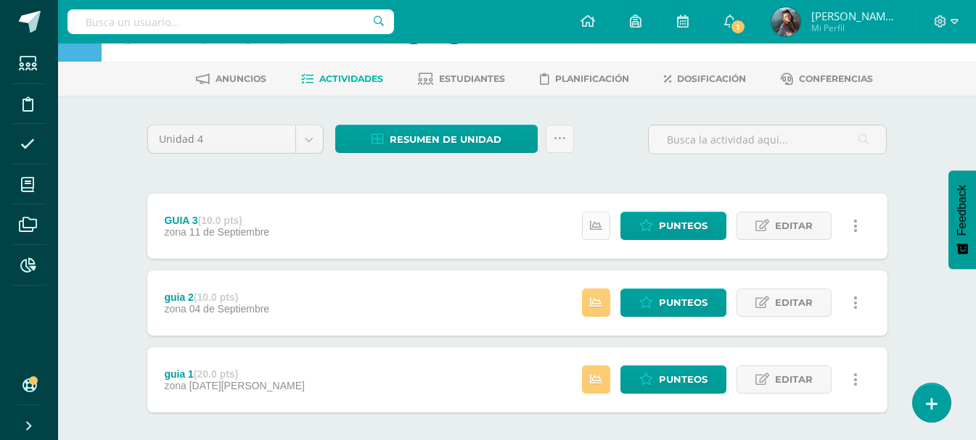
scroll to position [73, 0]
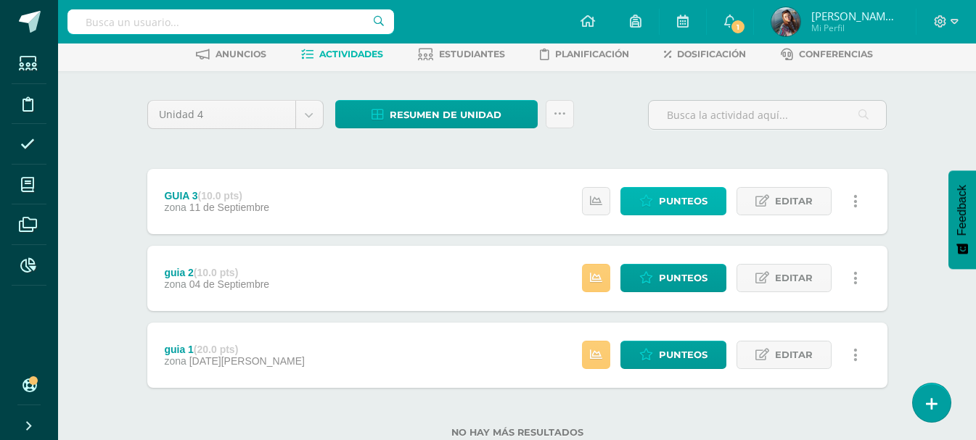
click at [700, 205] on span "Punteos" at bounding box center [683, 201] width 49 height 27
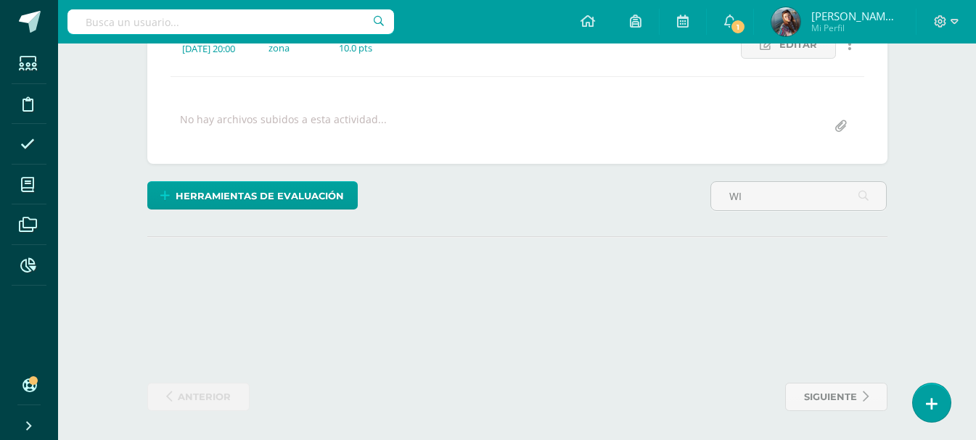
scroll to position [295, 0]
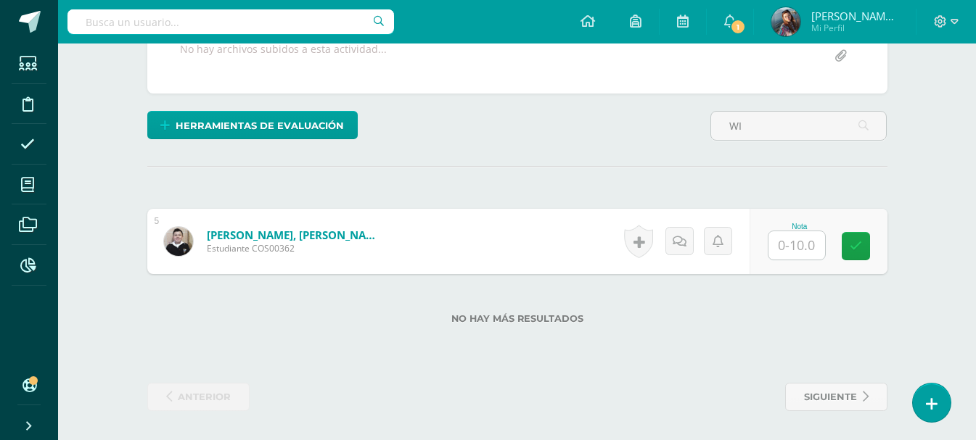
type input "WI"
click at [792, 245] on input "text" at bounding box center [796, 245] width 57 height 28
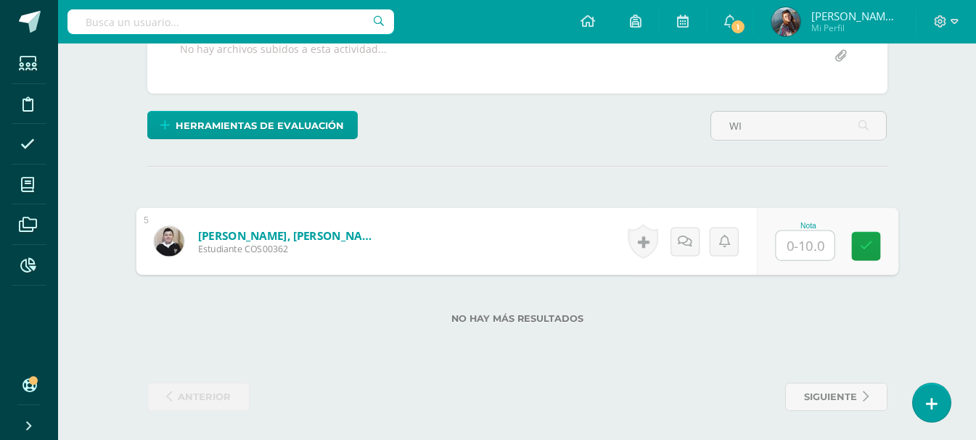
type input "9"
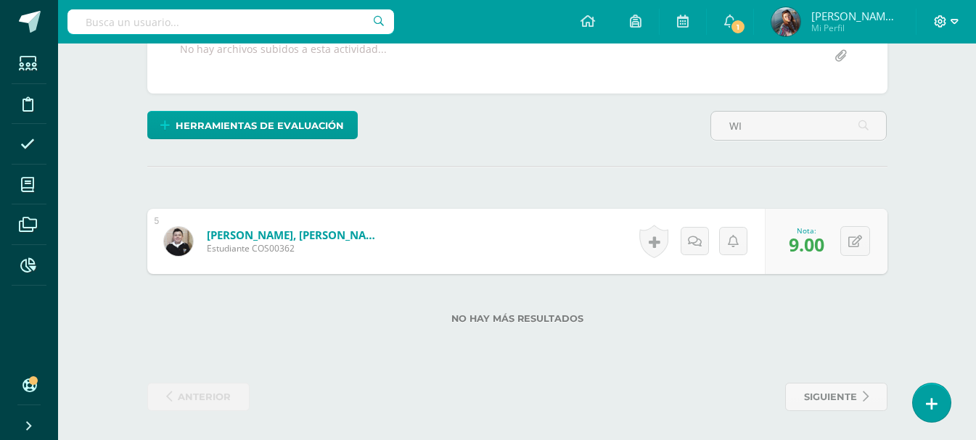
click at [938, 19] on icon at bounding box center [940, 21] width 13 height 13
click at [922, 101] on span "Cerrar sesión" at bounding box center [908, 99] width 65 height 14
